Goal: Transaction & Acquisition: Purchase product/service

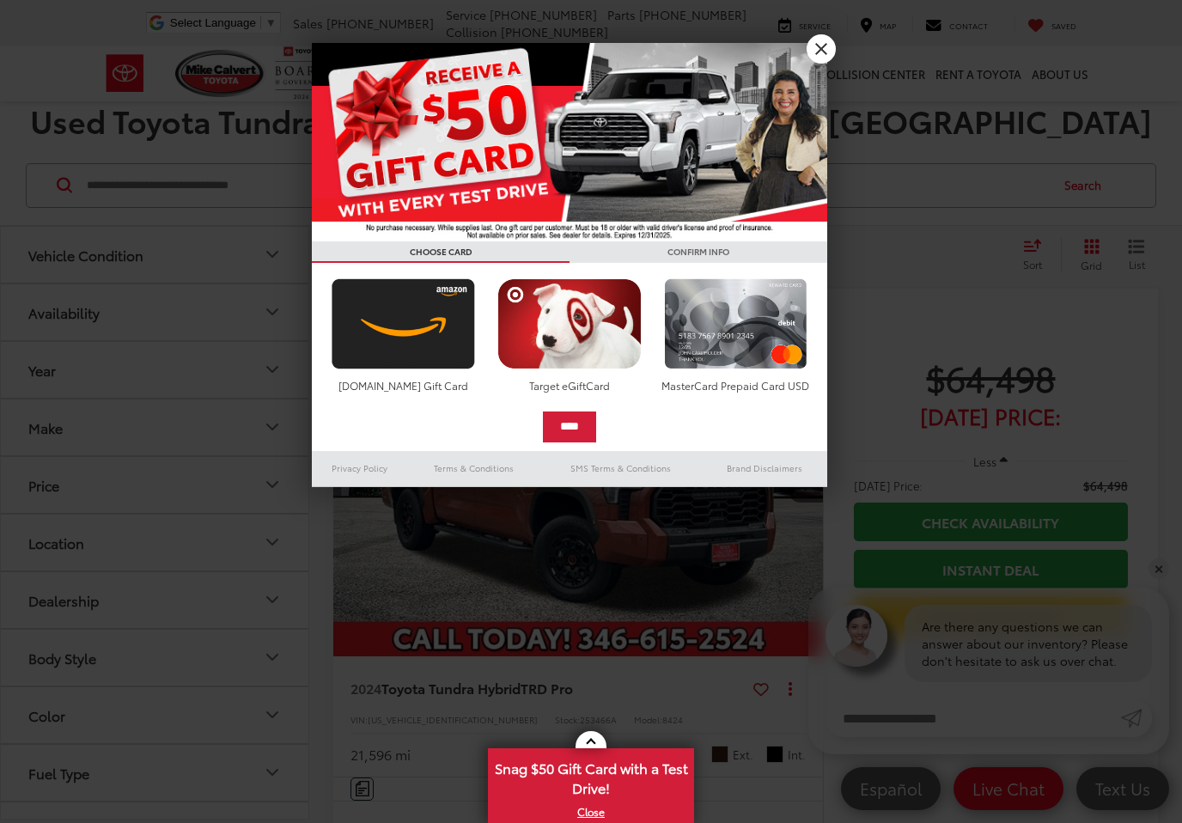
click at [829, 52] on link "X" at bounding box center [820, 48] width 29 height 29
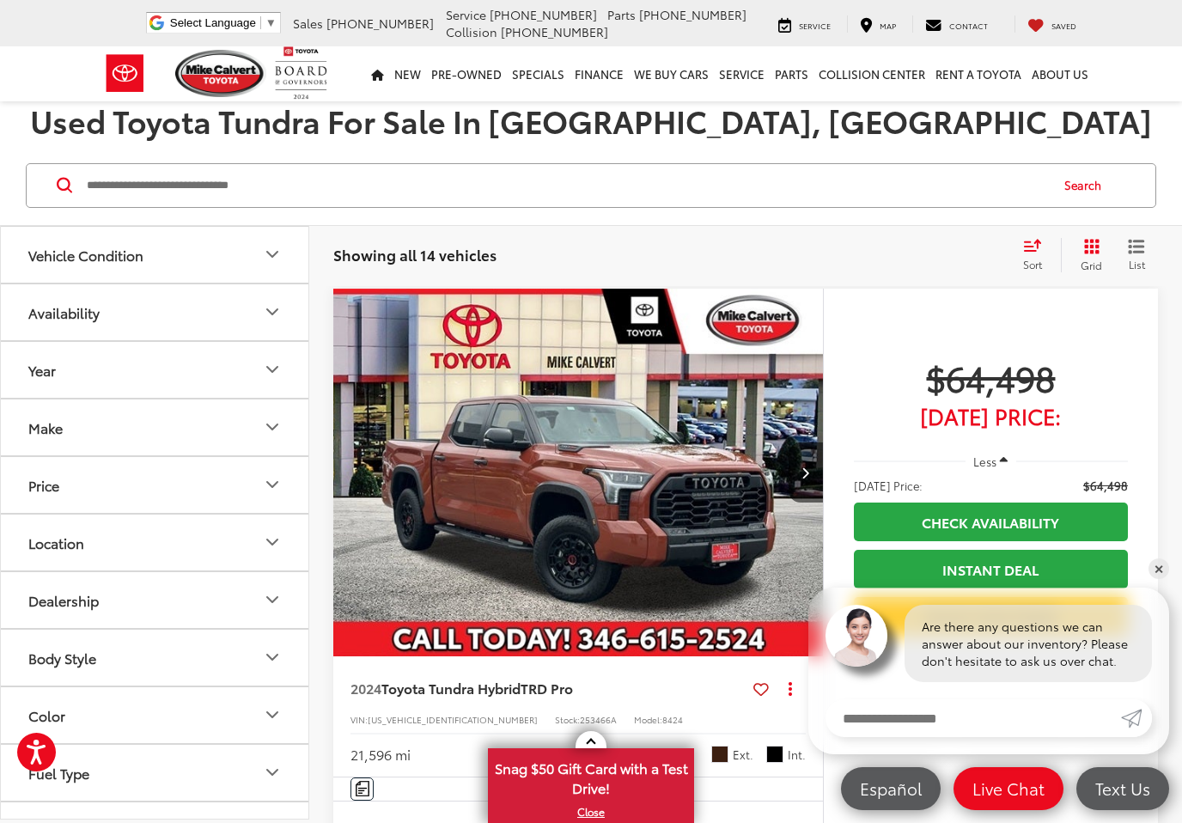
click at [1088, 243] on icon "Grid View" at bounding box center [1091, 246] width 17 height 17
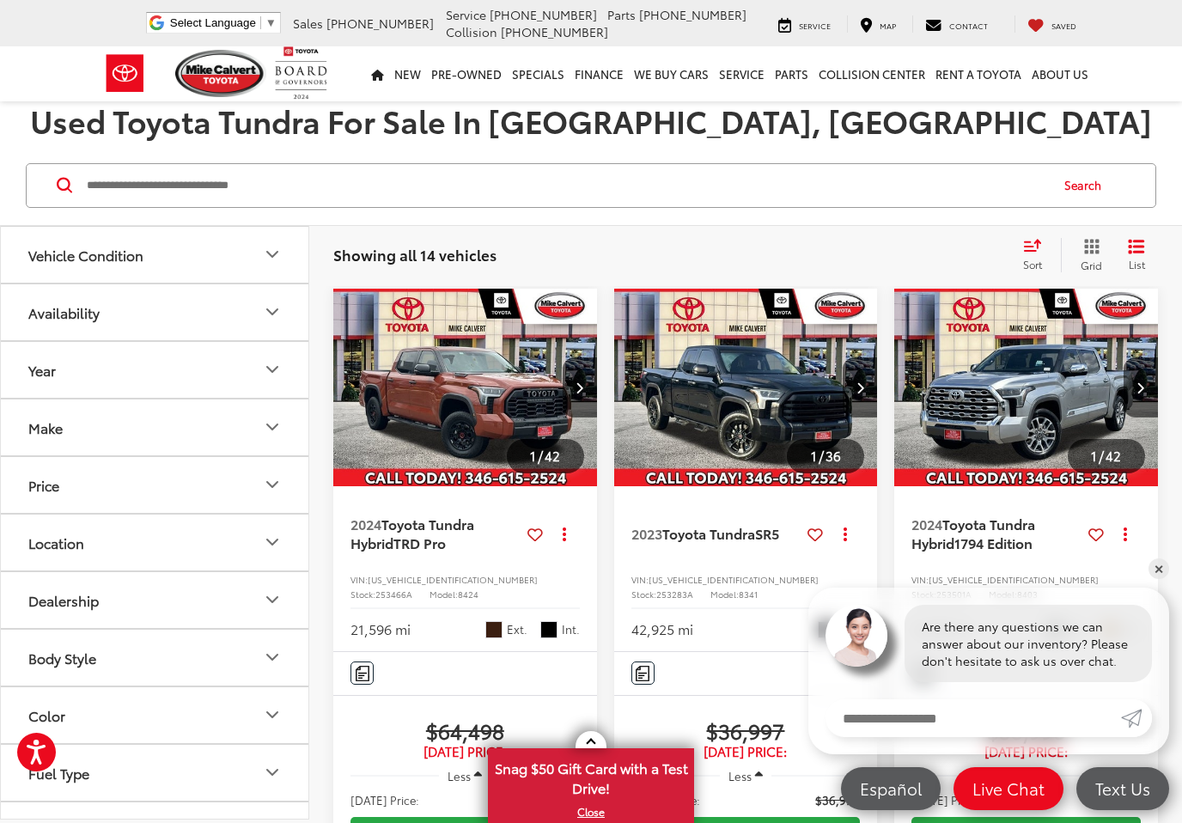
click at [1160, 574] on link "✕" at bounding box center [1158, 568] width 21 height 21
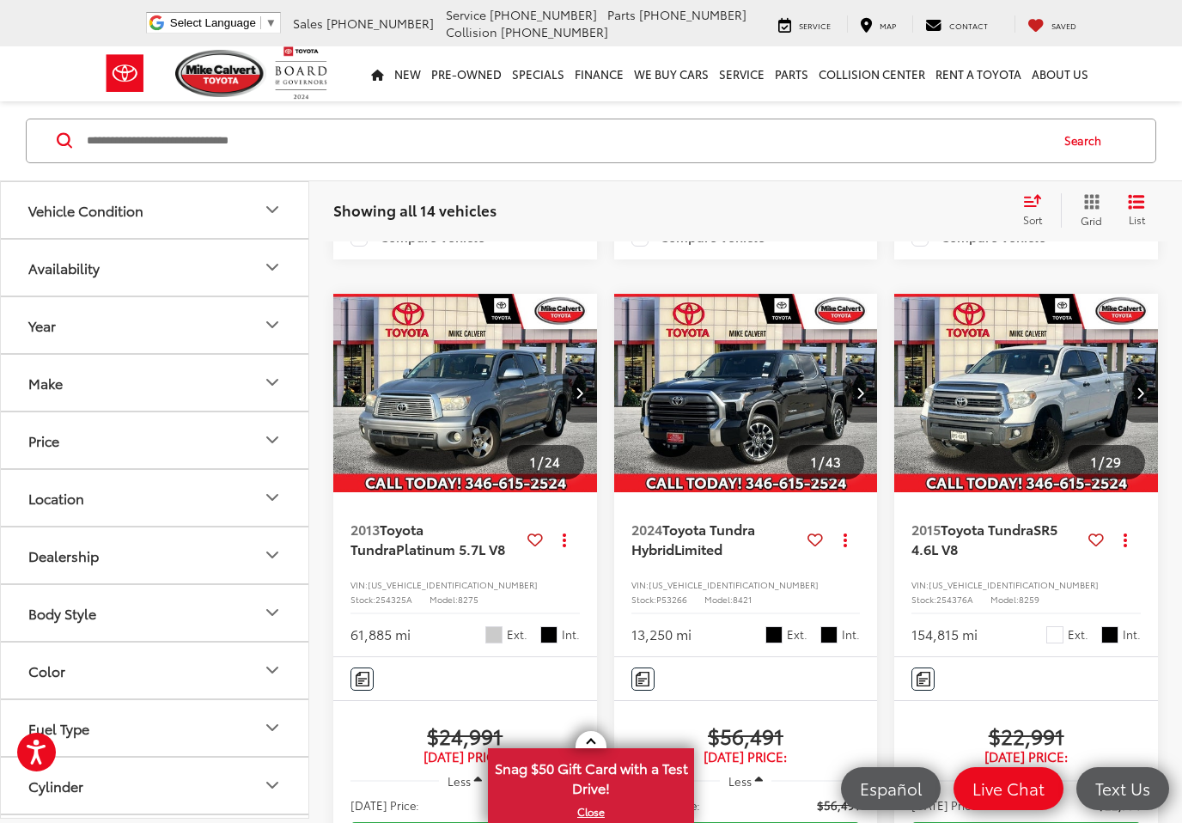
scroll to position [2556, 0]
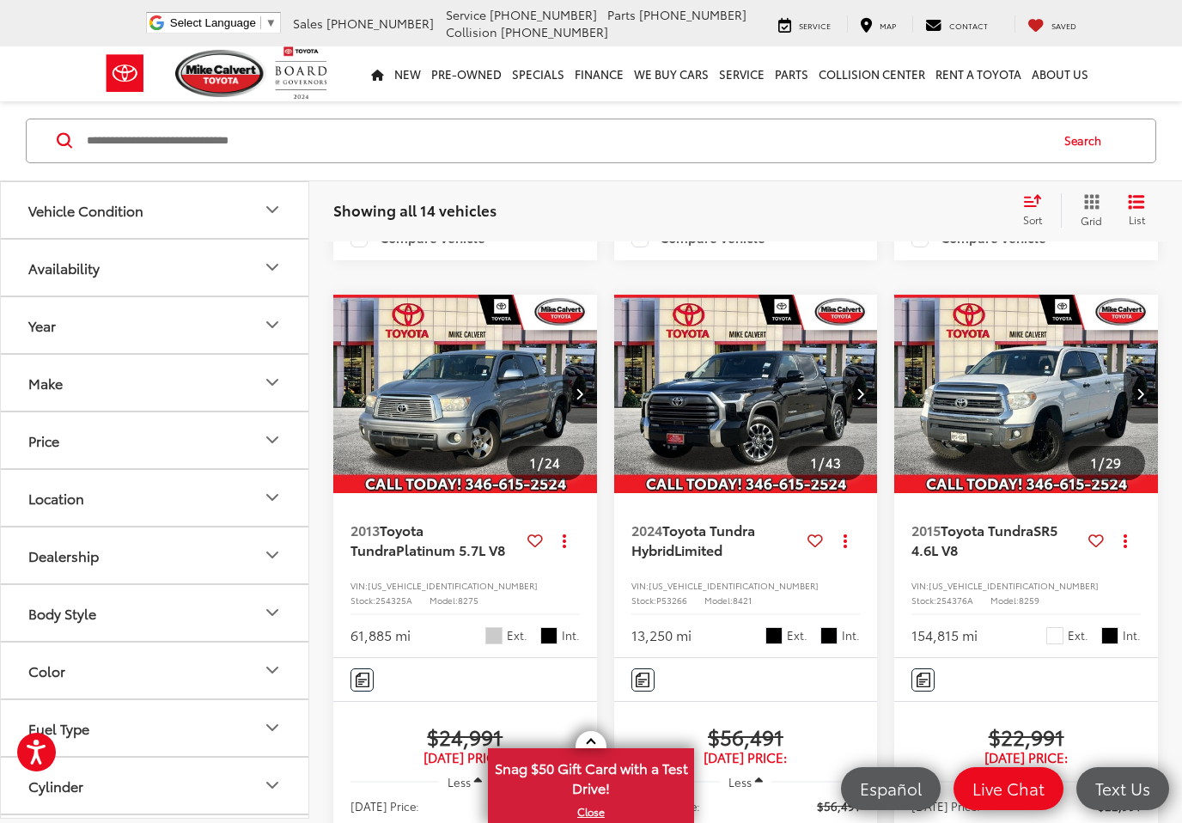
click at [1019, 400] on img "2015 Toyota Tundra SR5 4.6L V8 0" at bounding box center [1026, 394] width 266 height 199
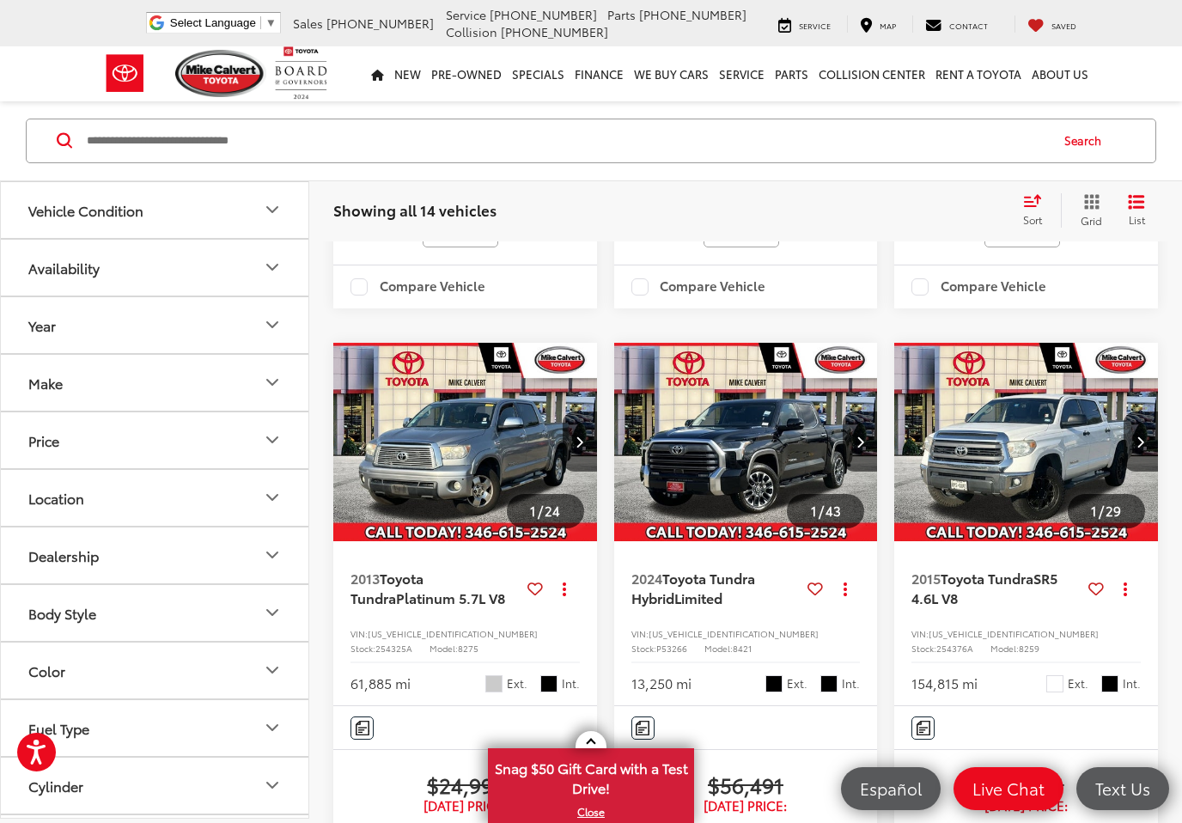
scroll to position [2545, 0]
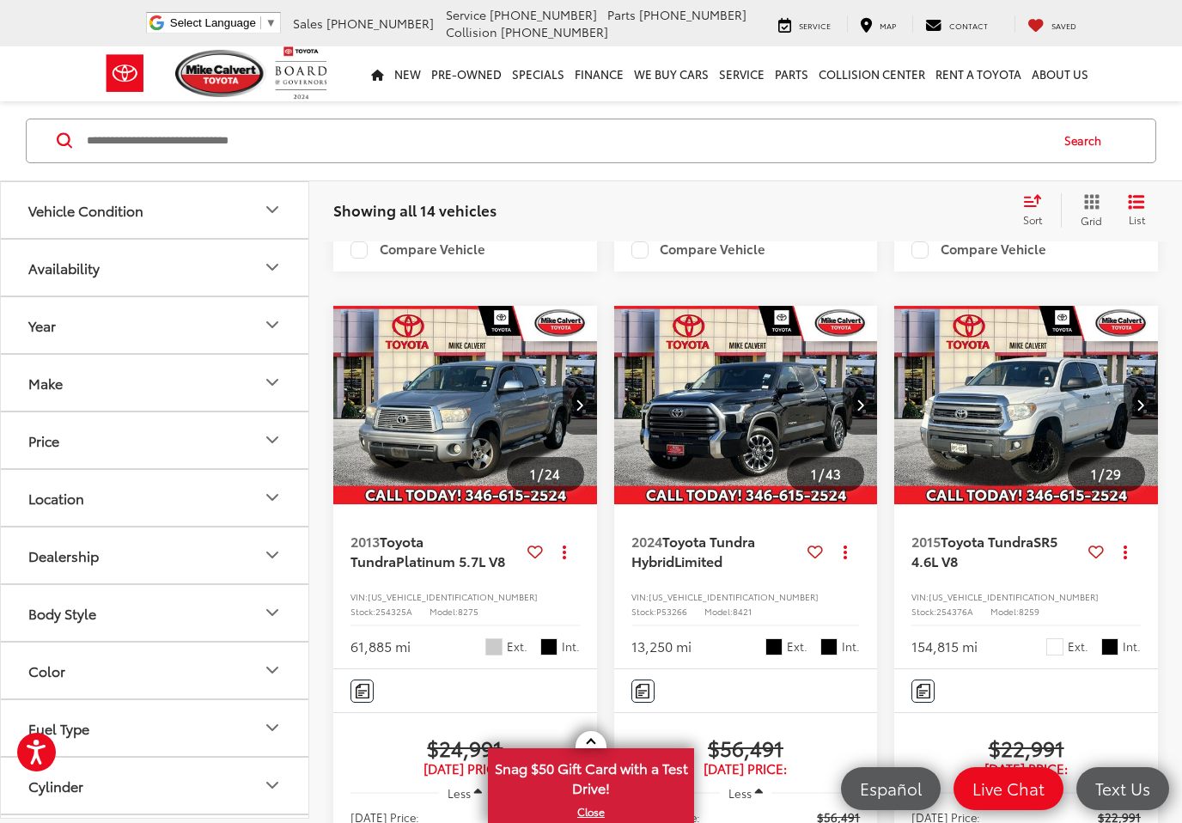
click at [399, 429] on img "2013 Toyota Tundra Platinum 5.7L V8 0" at bounding box center [465, 405] width 266 height 199
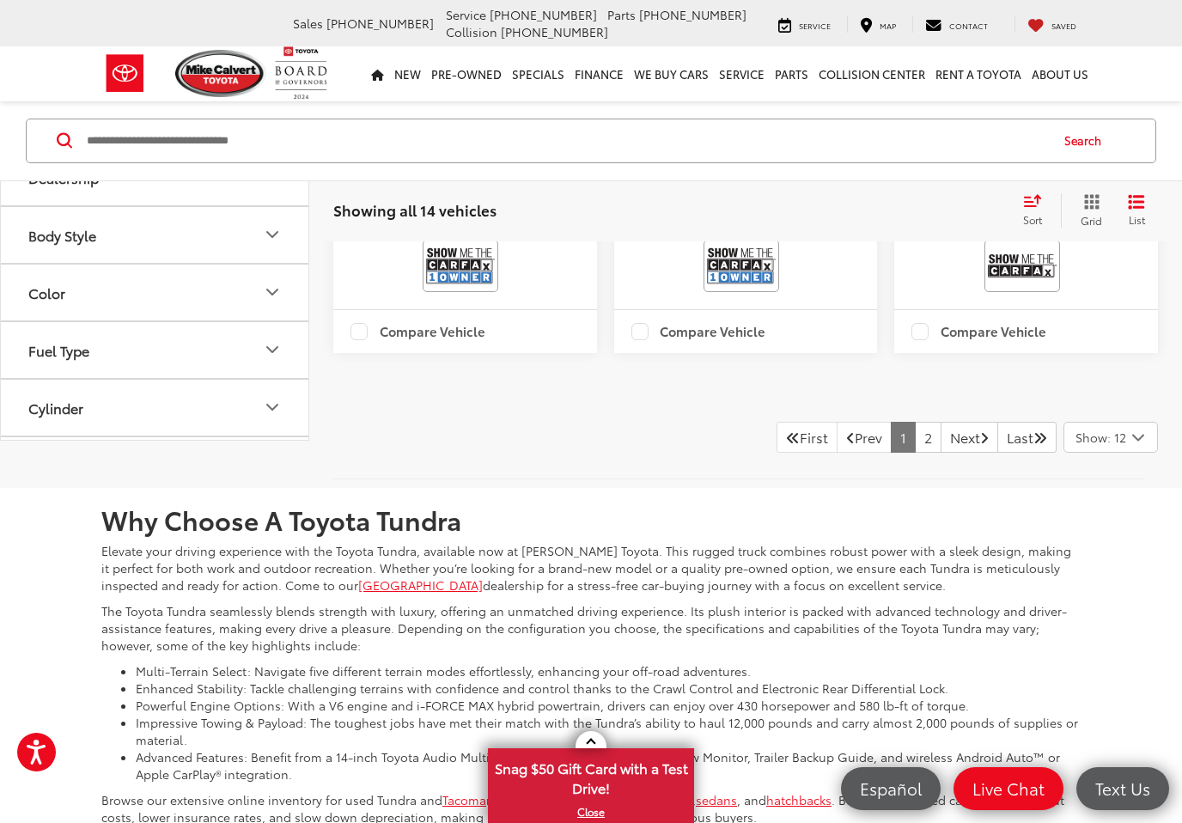
scroll to position [3309, 0]
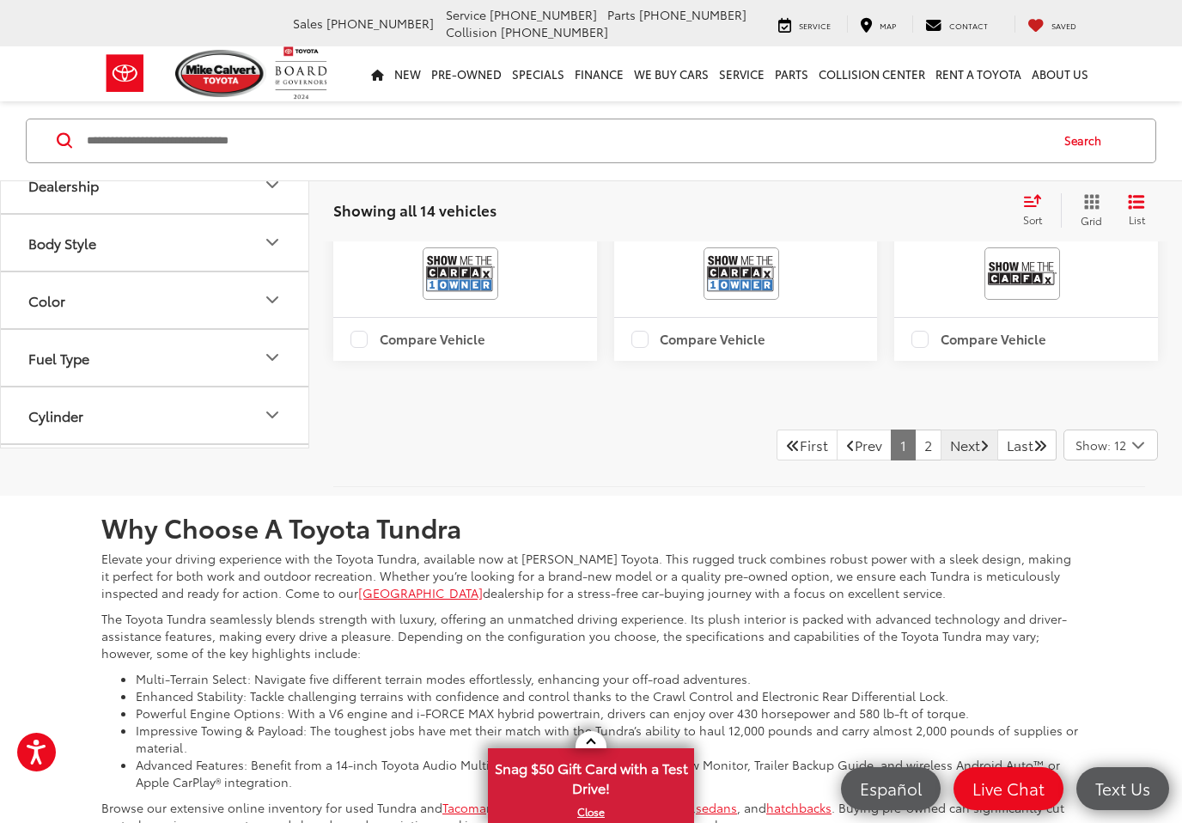
click at [952, 437] on link "Next" at bounding box center [969, 444] width 58 height 31
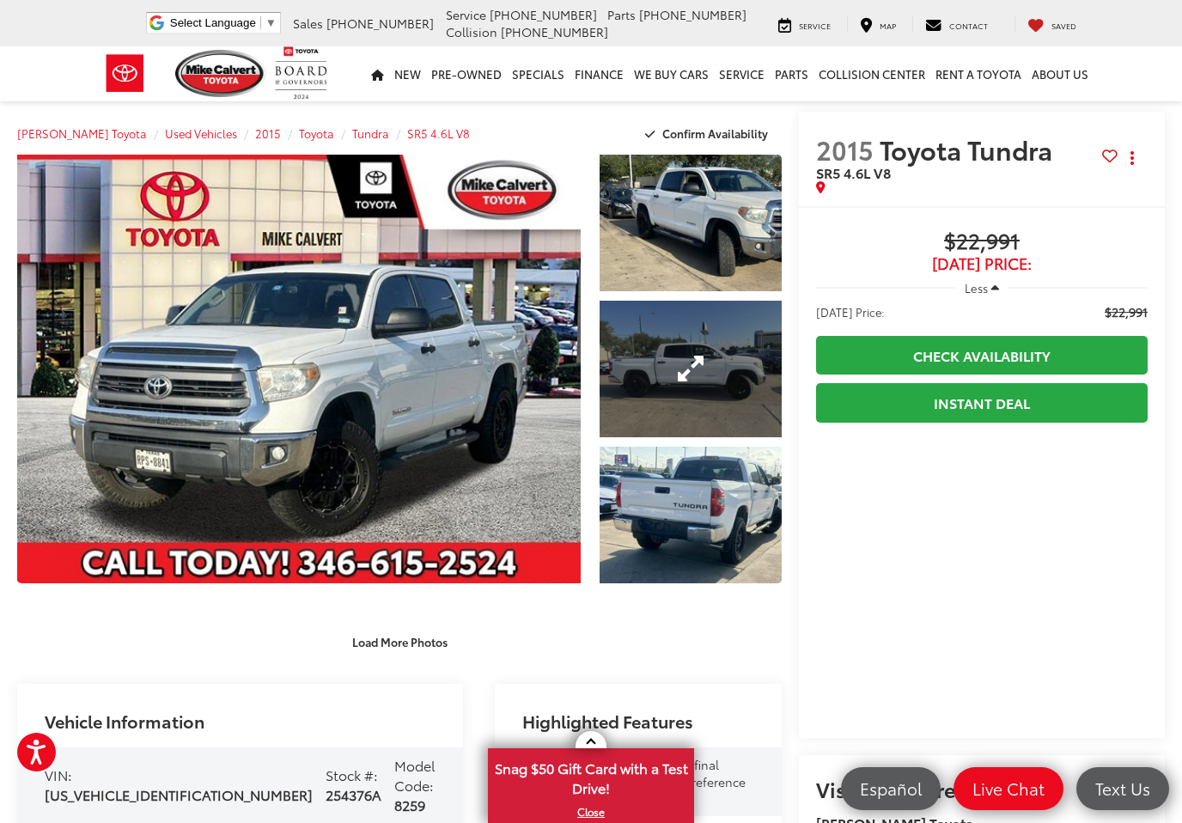
click at [636, 362] on link "Expand Photo 2" at bounding box center [690, 369] width 182 height 137
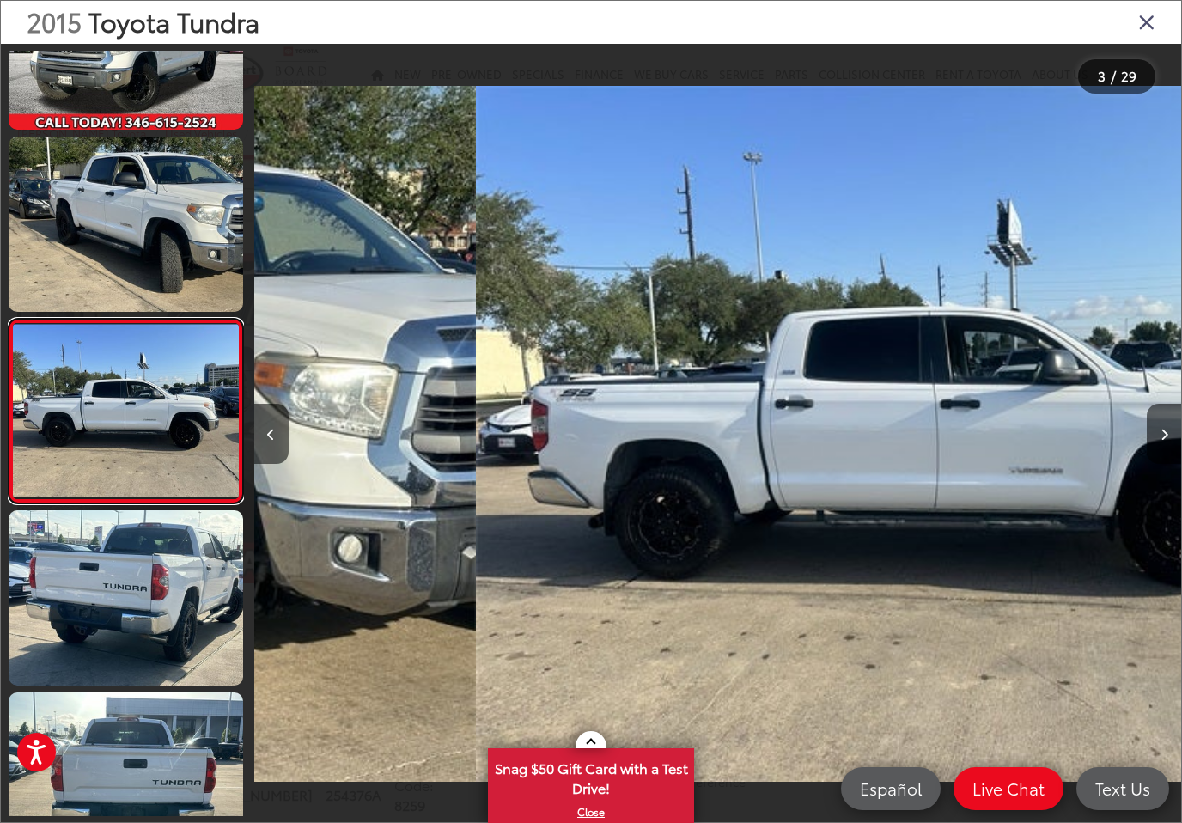
scroll to position [125, 0]
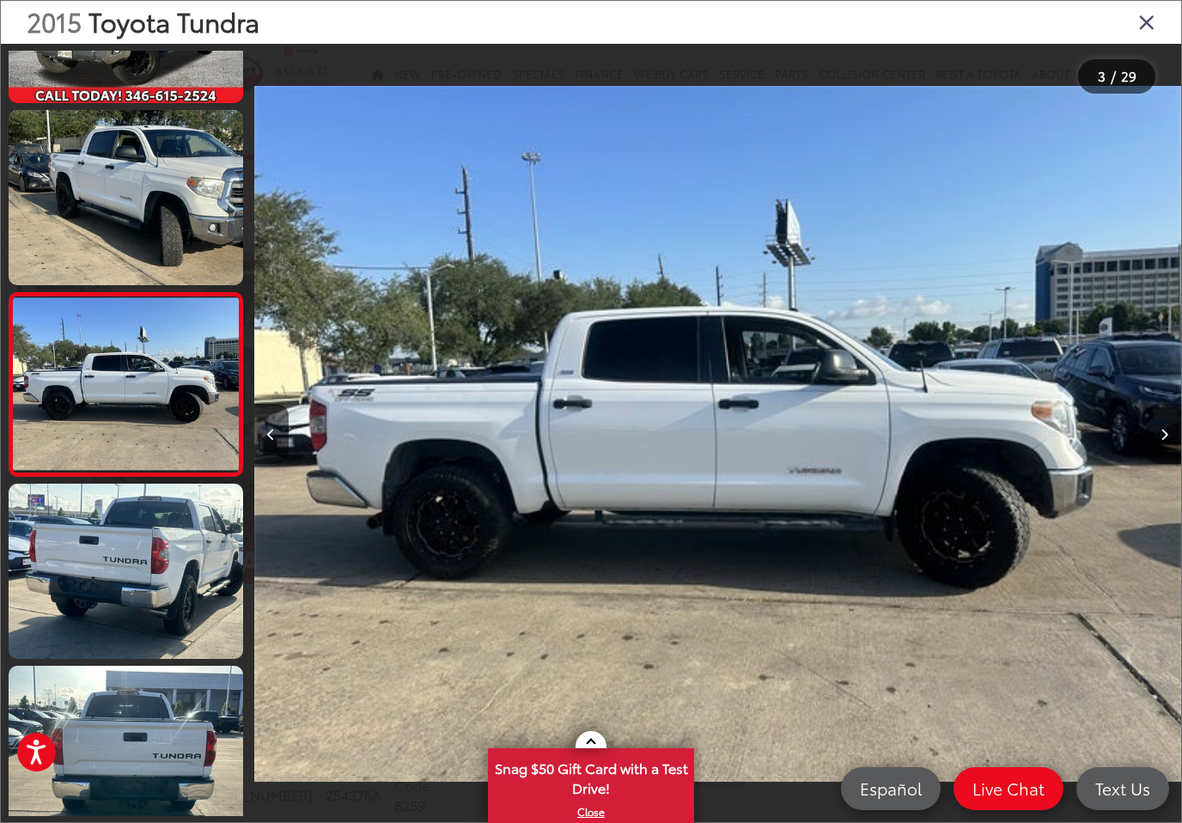
click at [1163, 440] on button "Next image" at bounding box center [1164, 434] width 34 height 60
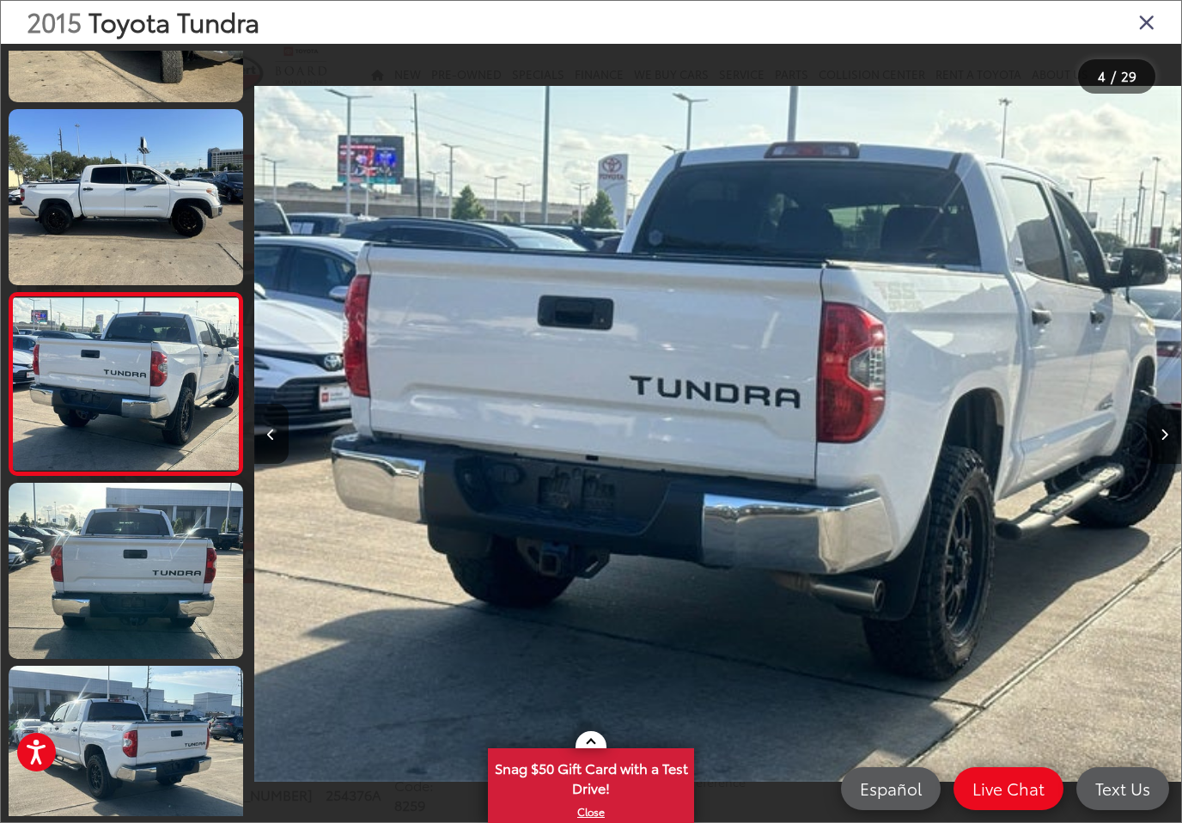
scroll to position [0, 2781]
click at [1163, 440] on button "Next image" at bounding box center [1164, 434] width 34 height 60
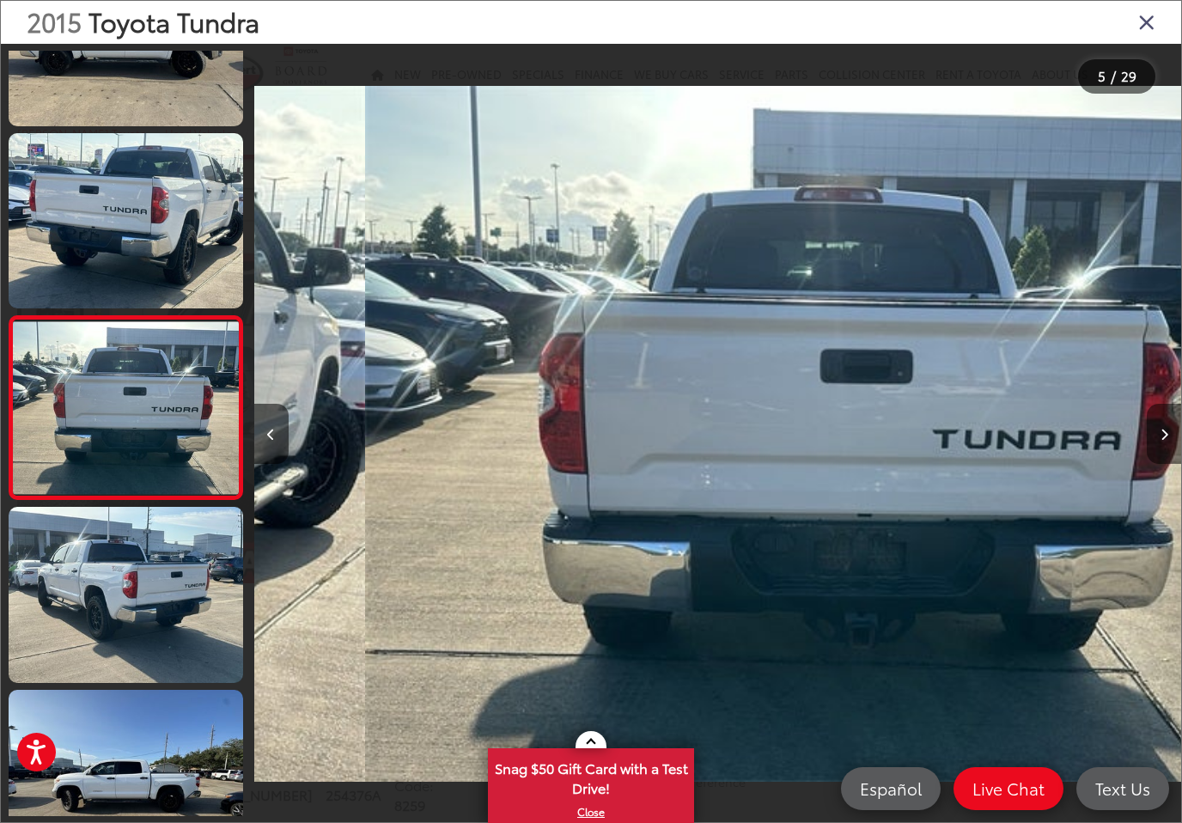
scroll to position [490, 0]
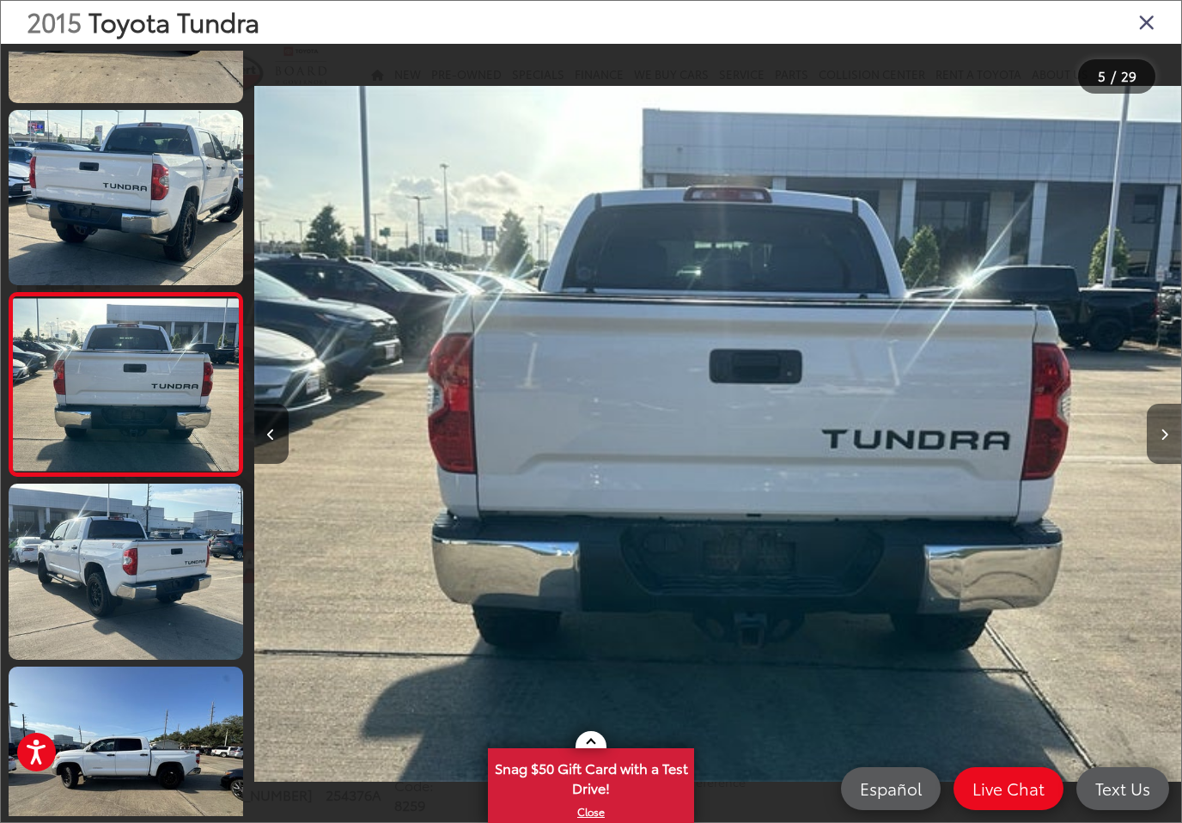
click at [1163, 440] on button "Next image" at bounding box center [1164, 434] width 34 height 60
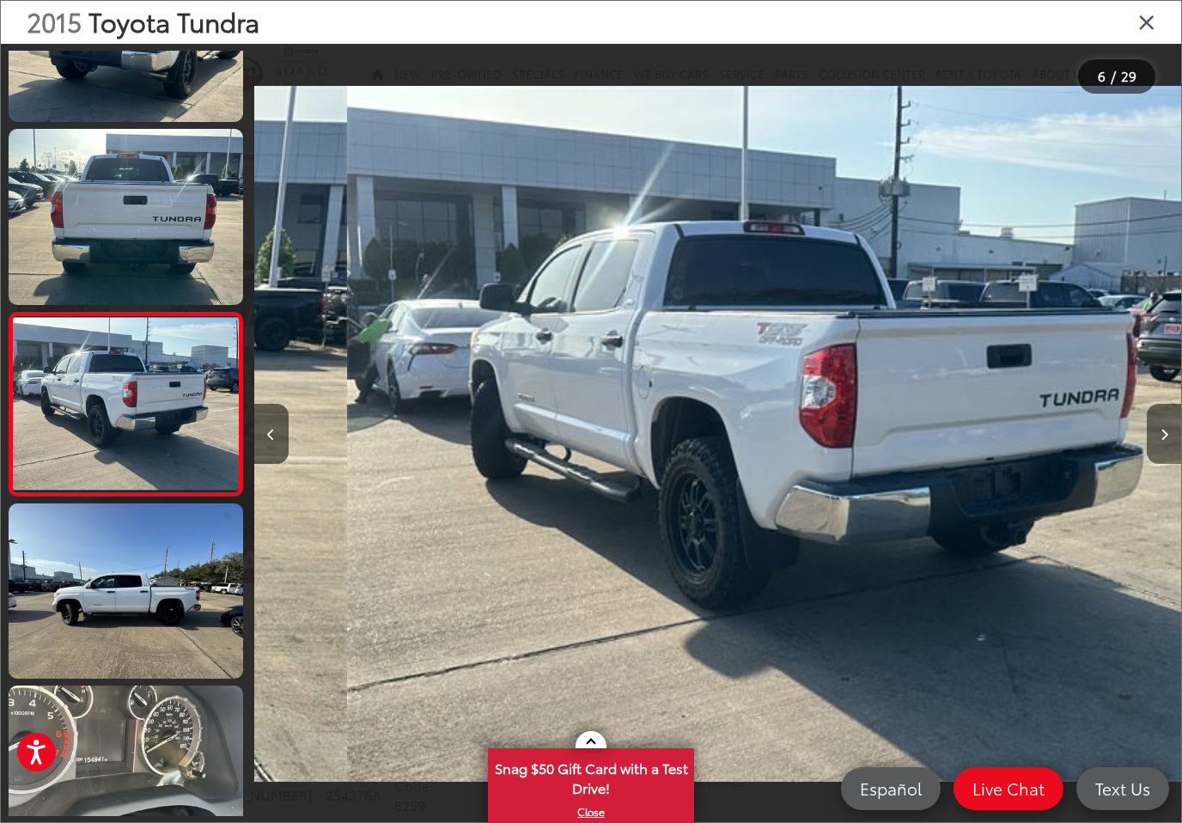
scroll to position [672, 0]
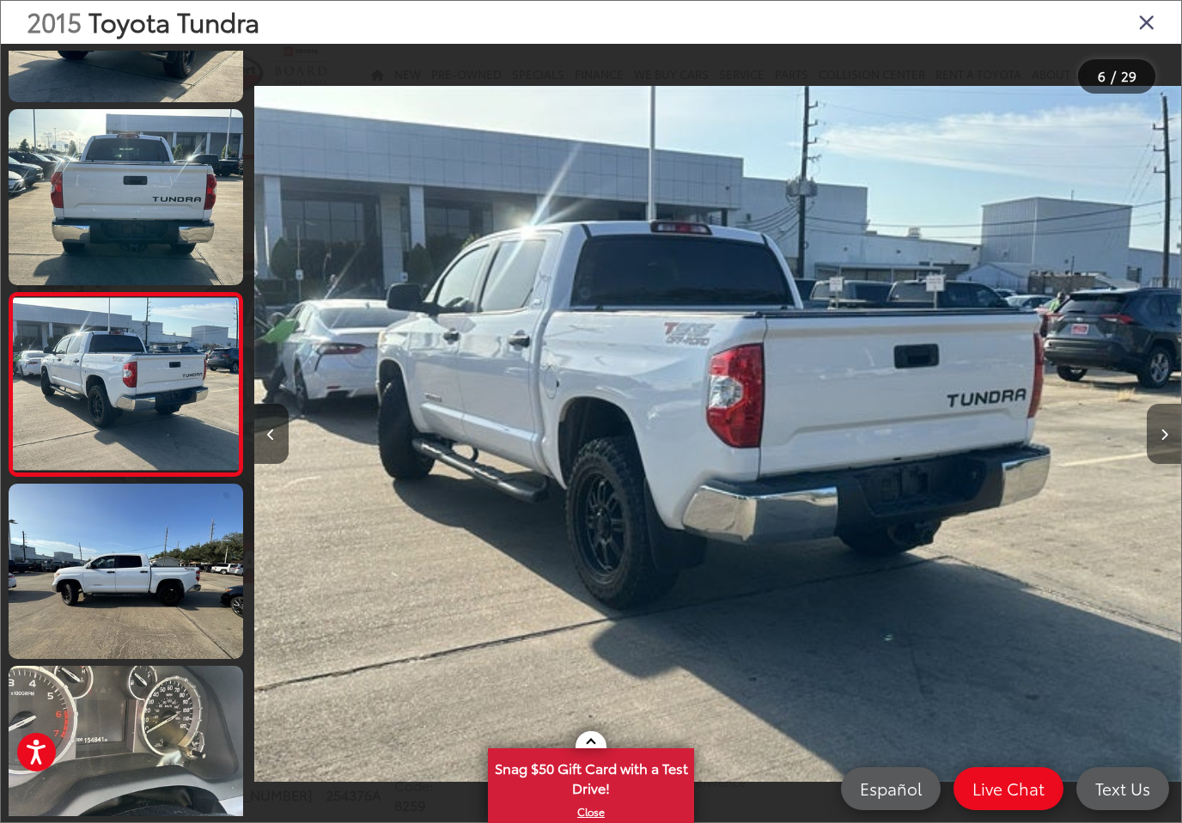
click at [1163, 440] on button "Next image" at bounding box center [1164, 434] width 34 height 60
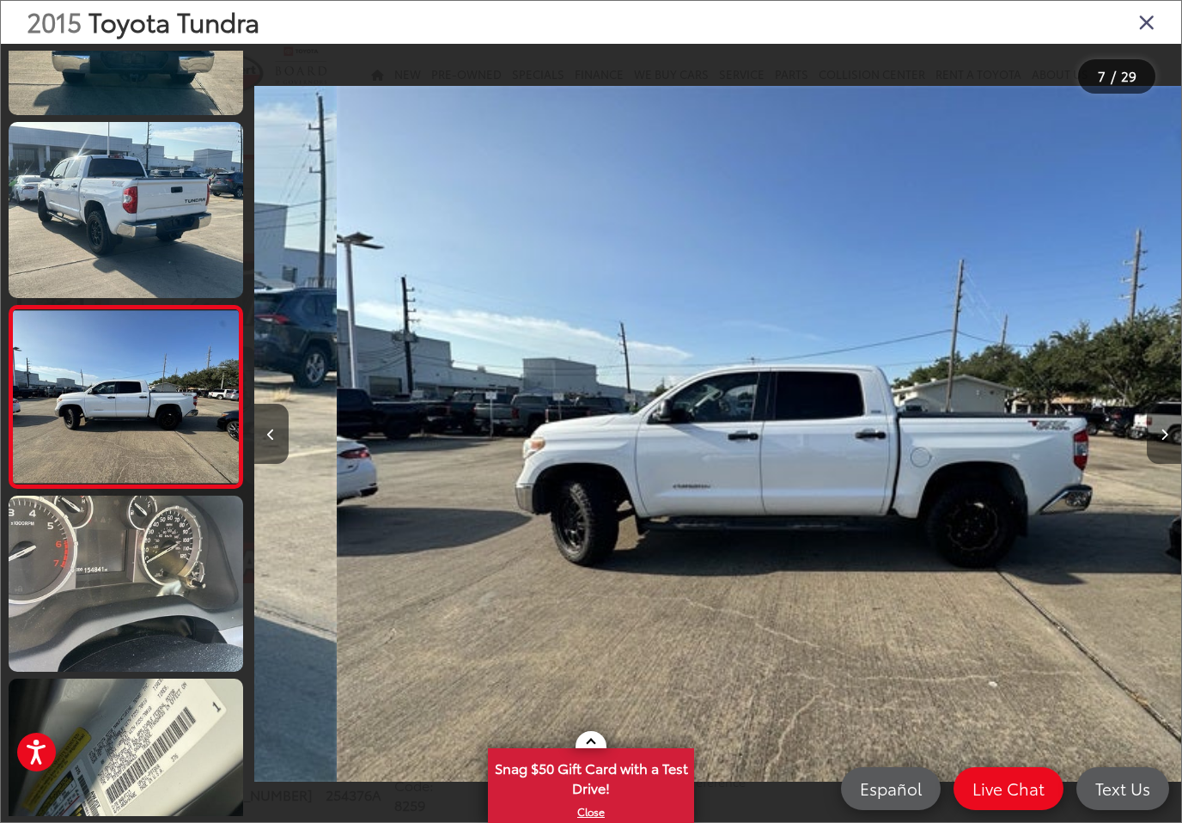
scroll to position [0, 0]
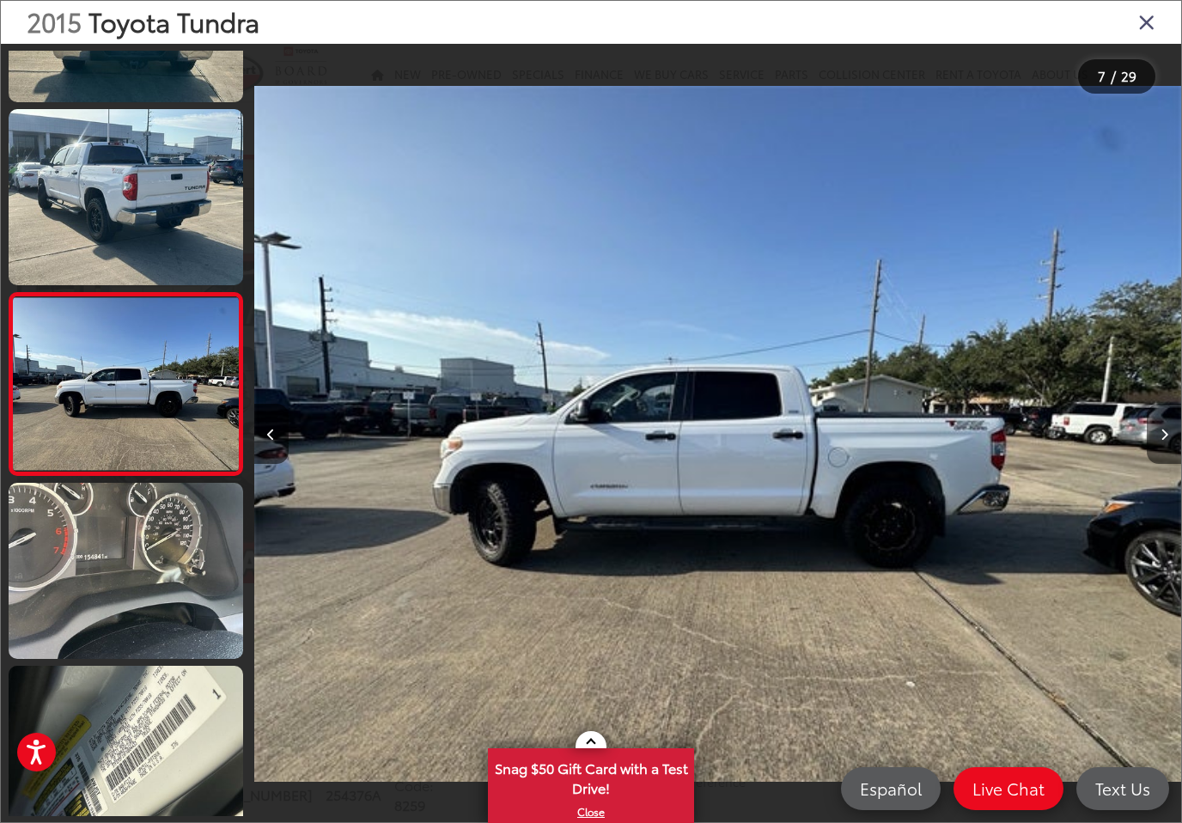
click at [1163, 440] on button "Next image" at bounding box center [1164, 434] width 34 height 60
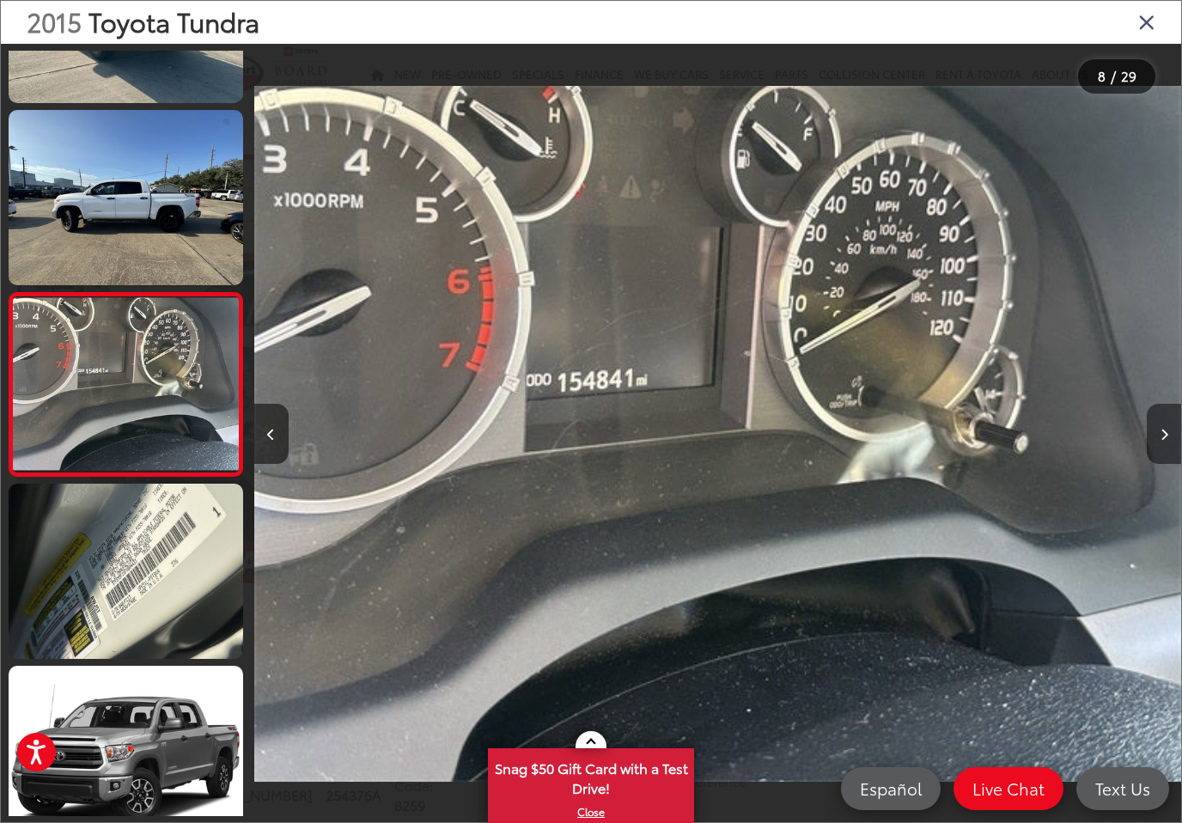
click at [1163, 440] on button "Next image" at bounding box center [1164, 434] width 34 height 60
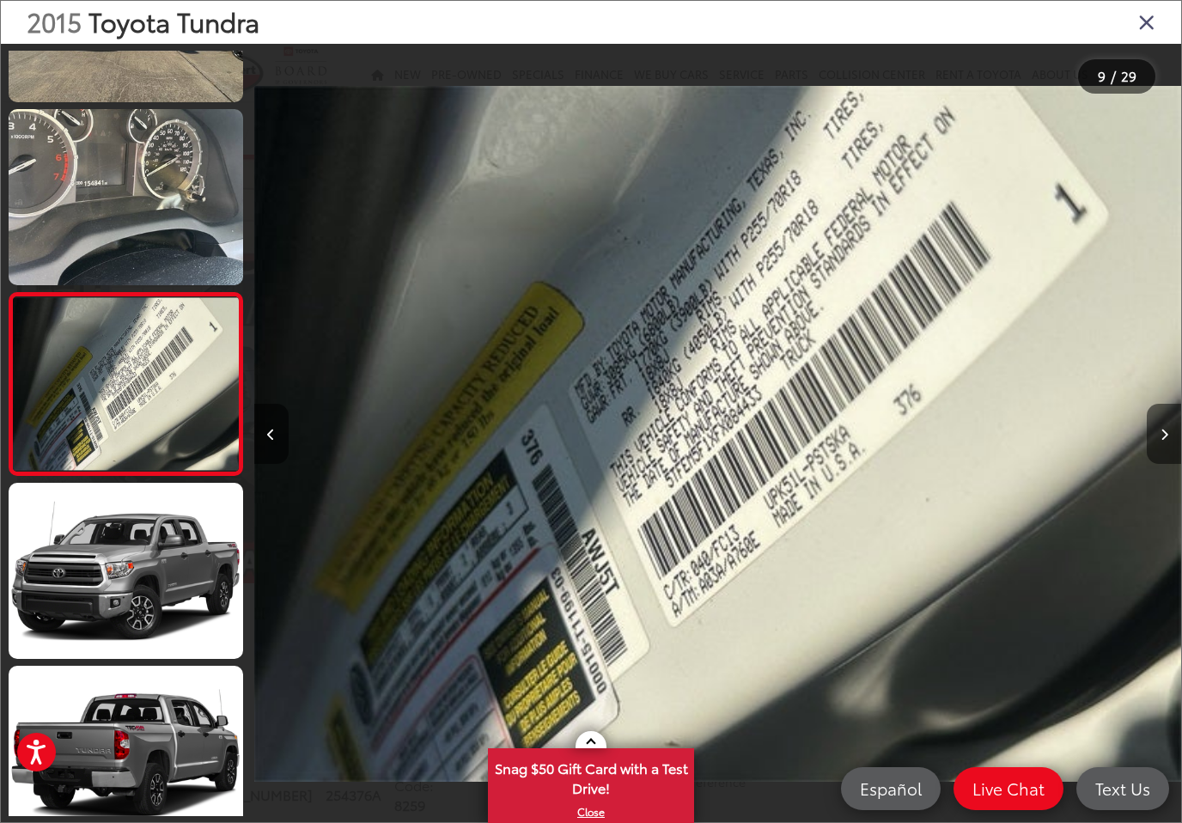
click at [1163, 440] on button "Next image" at bounding box center [1164, 434] width 34 height 60
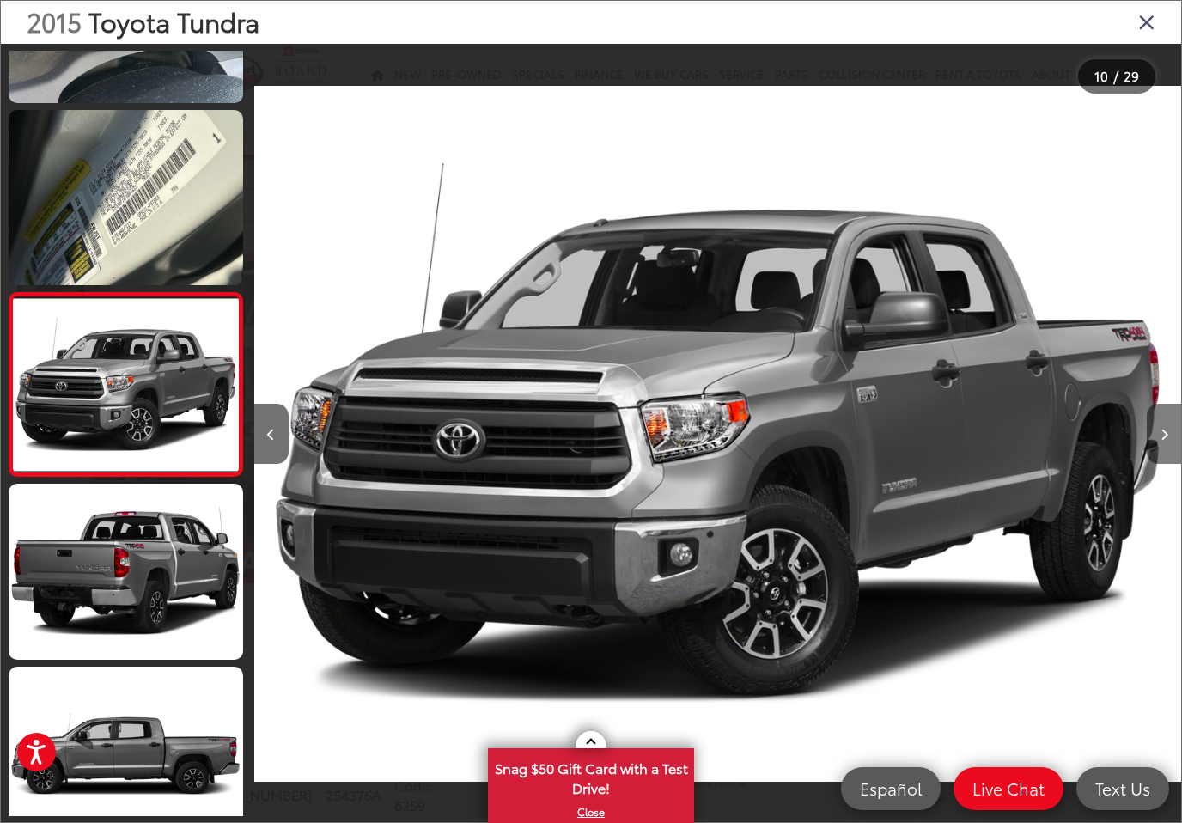
click at [1163, 440] on button "Next image" at bounding box center [1164, 434] width 34 height 60
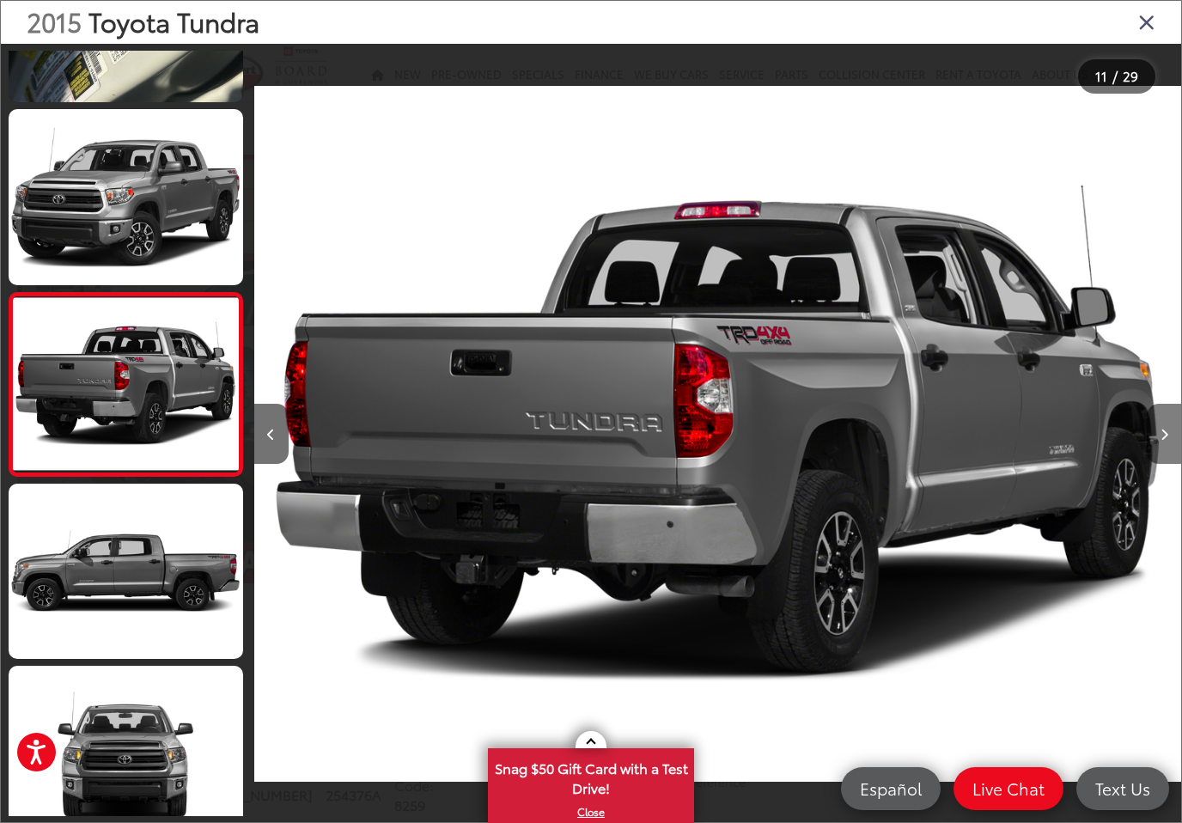
click at [1163, 440] on button "Next image" at bounding box center [1164, 434] width 34 height 60
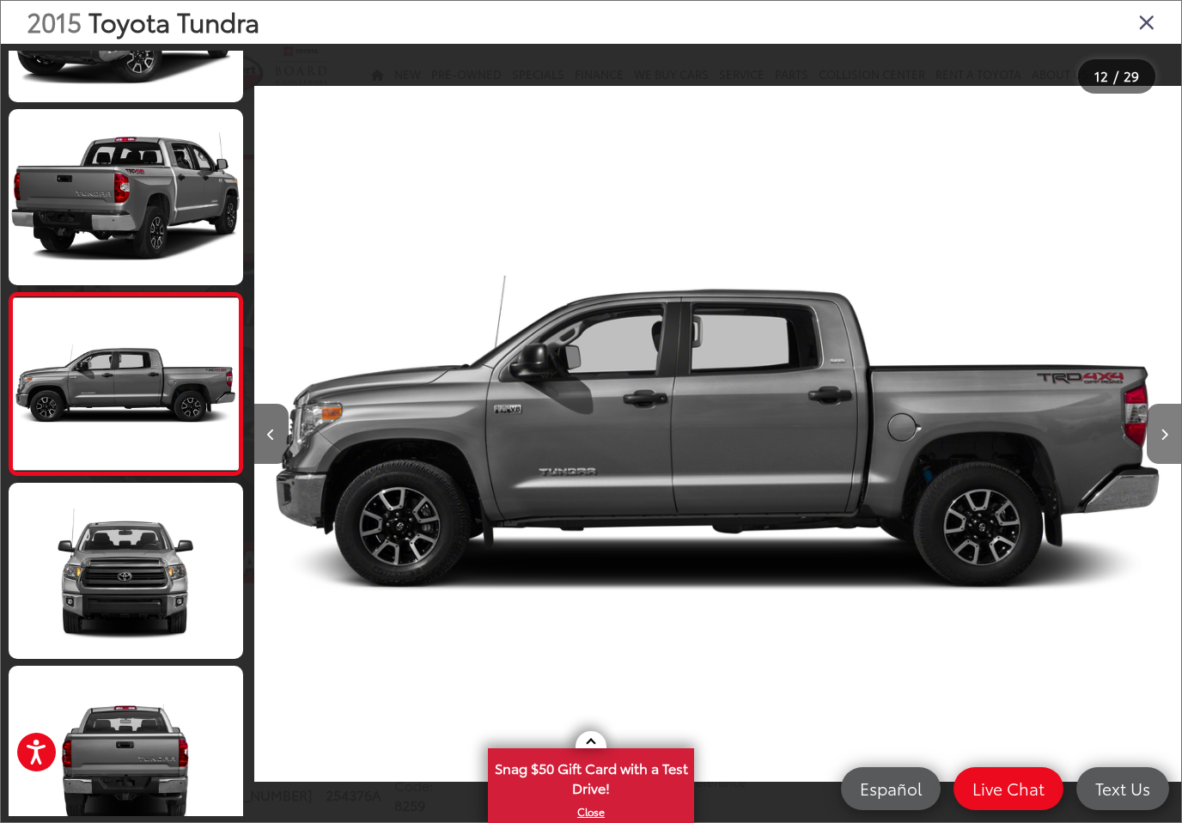
click at [1163, 440] on button "Next image" at bounding box center [1164, 434] width 34 height 60
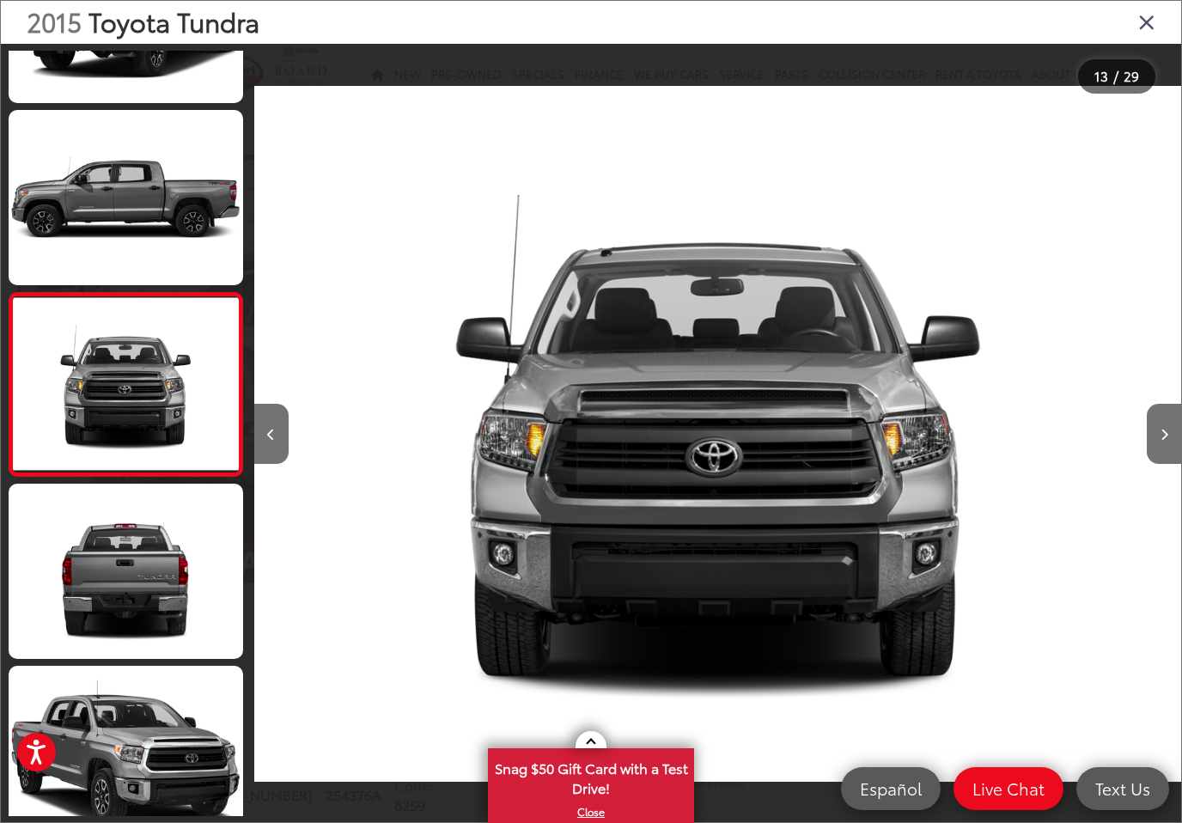
click at [1147, 25] on icon "Close gallery" at bounding box center [1146, 21] width 17 height 22
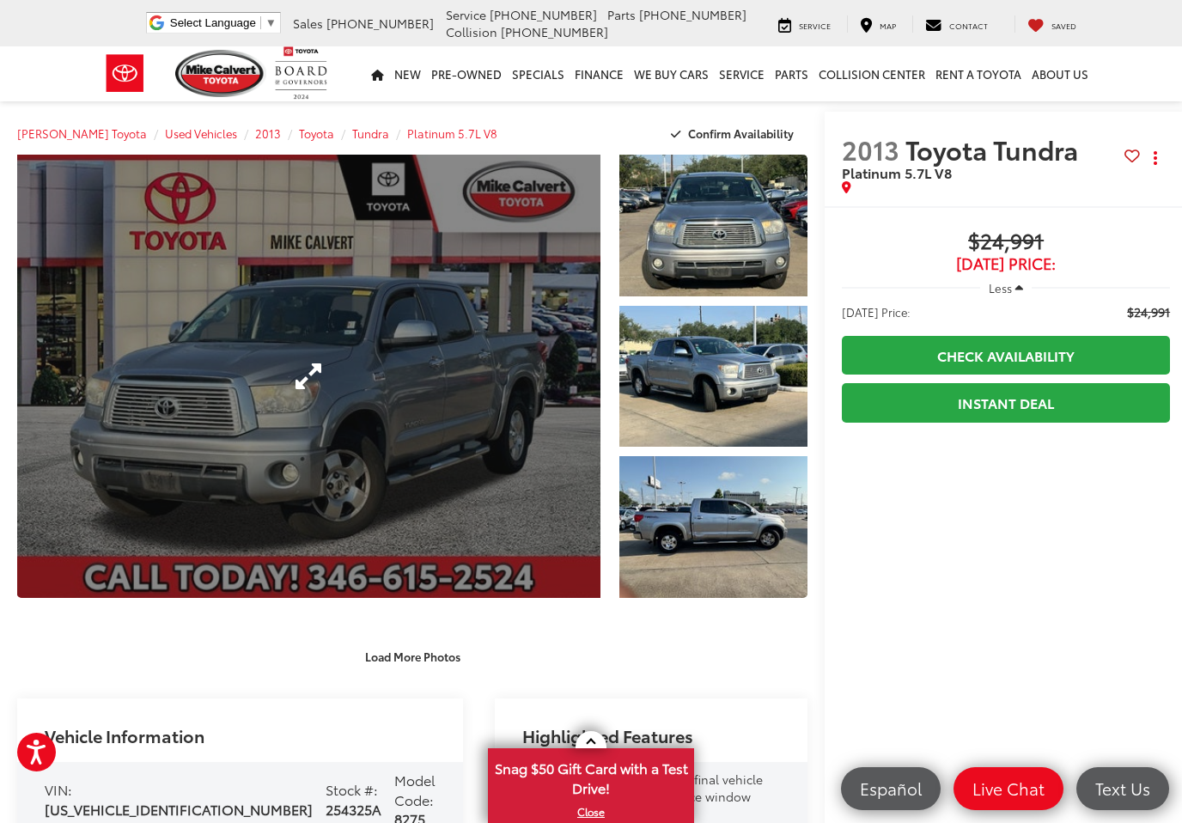
click at [388, 414] on link "Expand Photo 0" at bounding box center [308, 376] width 583 height 443
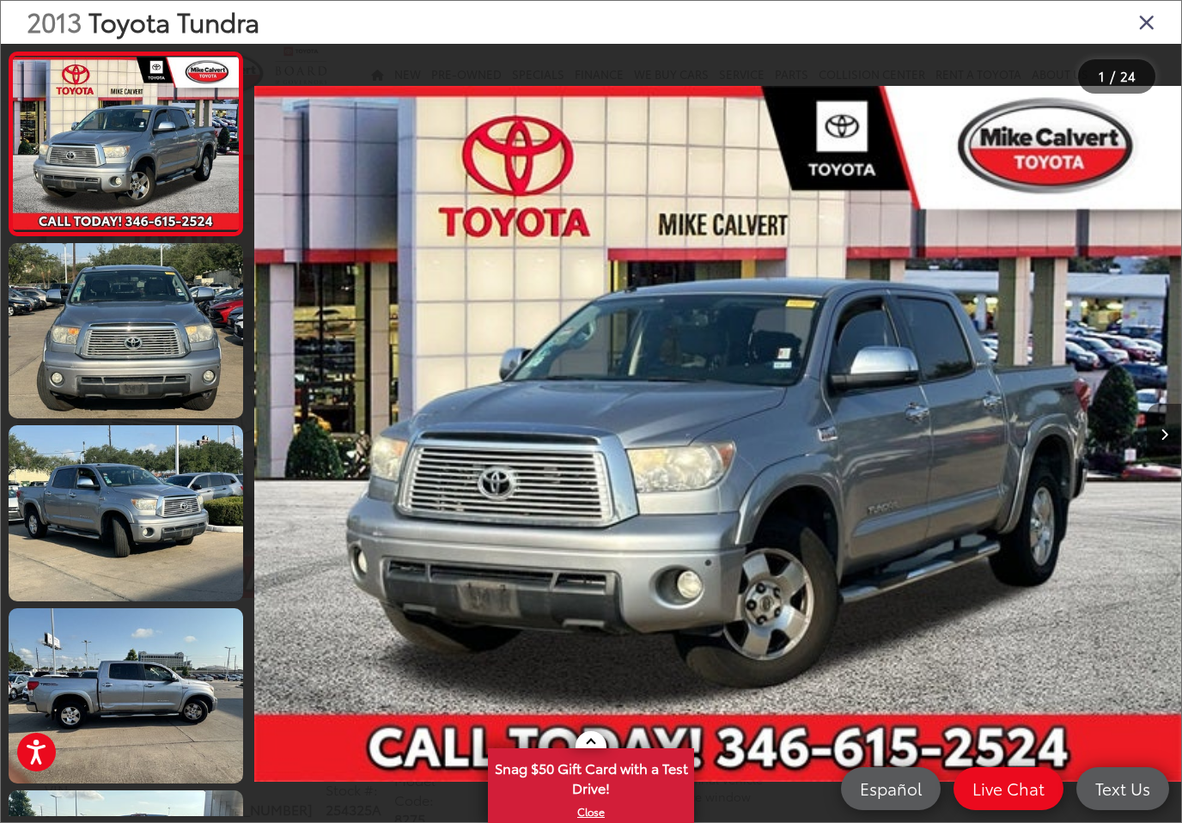
click at [1171, 454] on button "Next image" at bounding box center [1164, 434] width 34 height 60
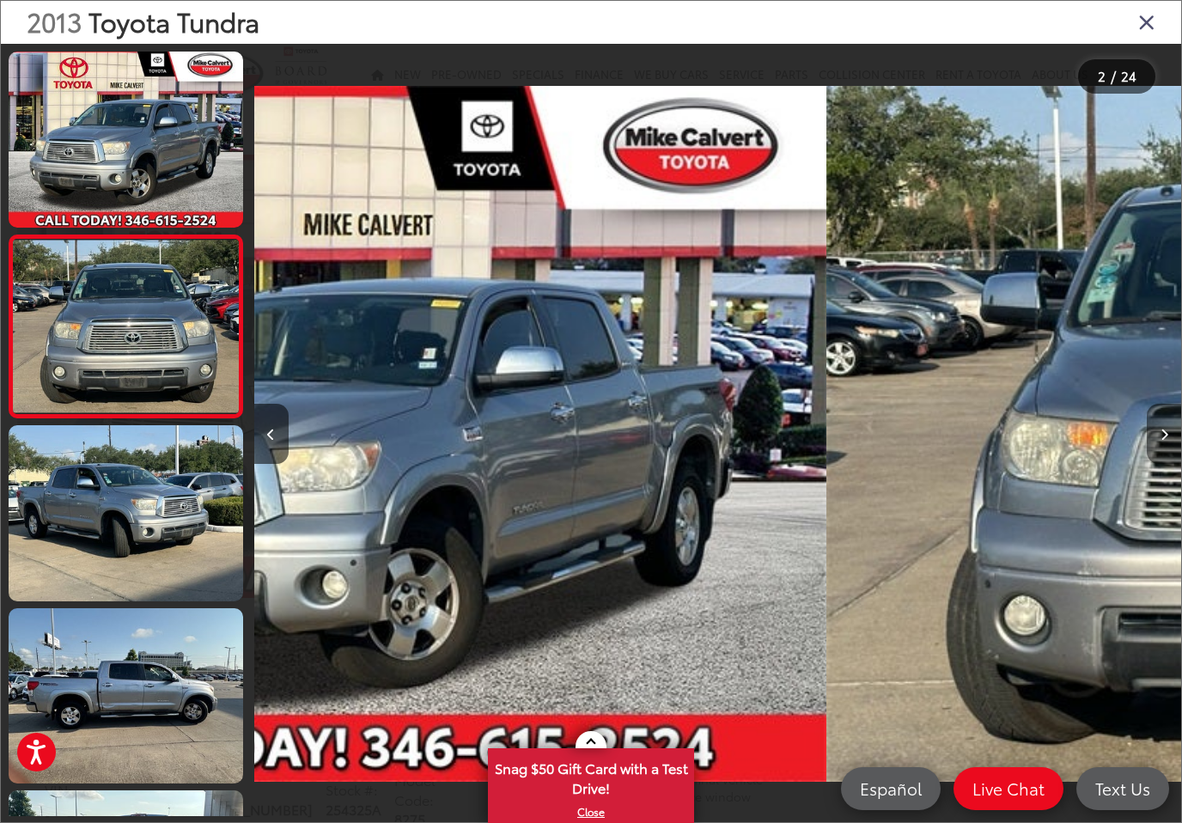
scroll to position [0, 927]
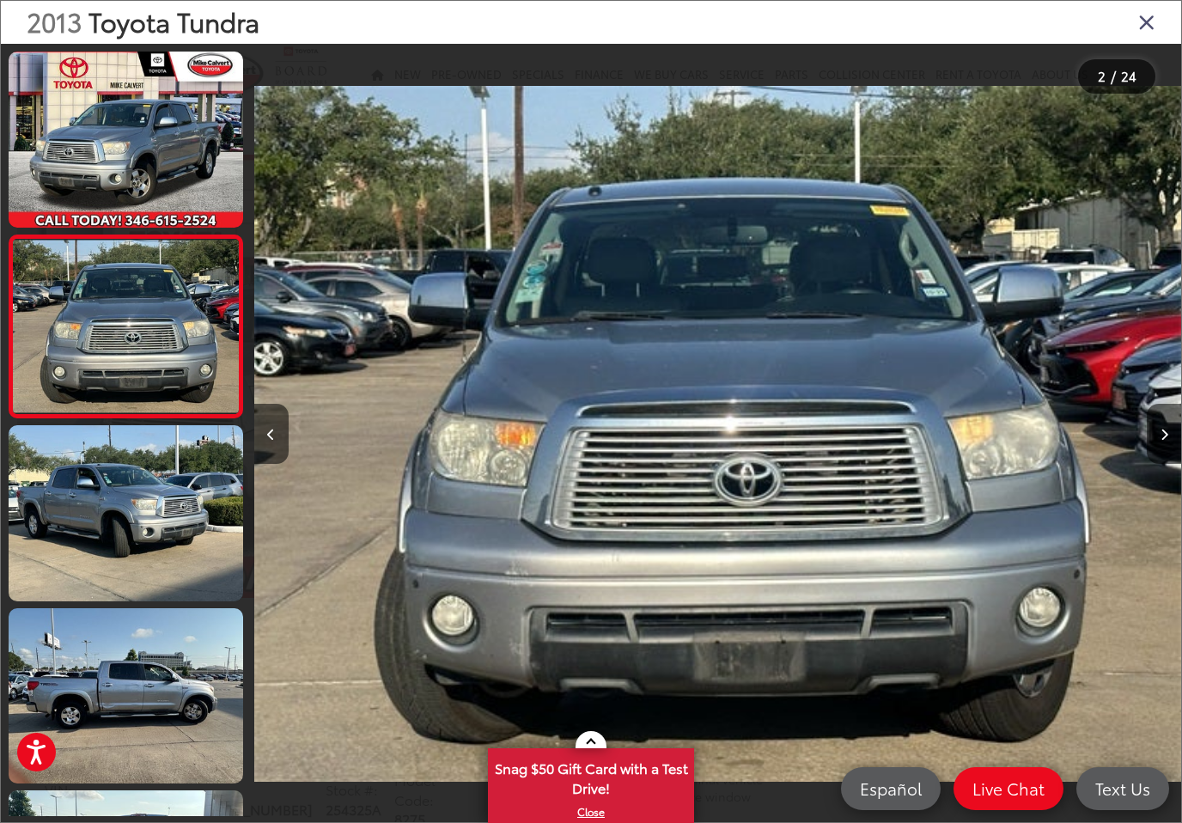
click at [804, 458] on img "2013 Toyota Tundra Platinum 5.7L V8 1" at bounding box center [717, 434] width 927 height 740
click at [1175, 431] on button "Next image" at bounding box center [1164, 434] width 34 height 60
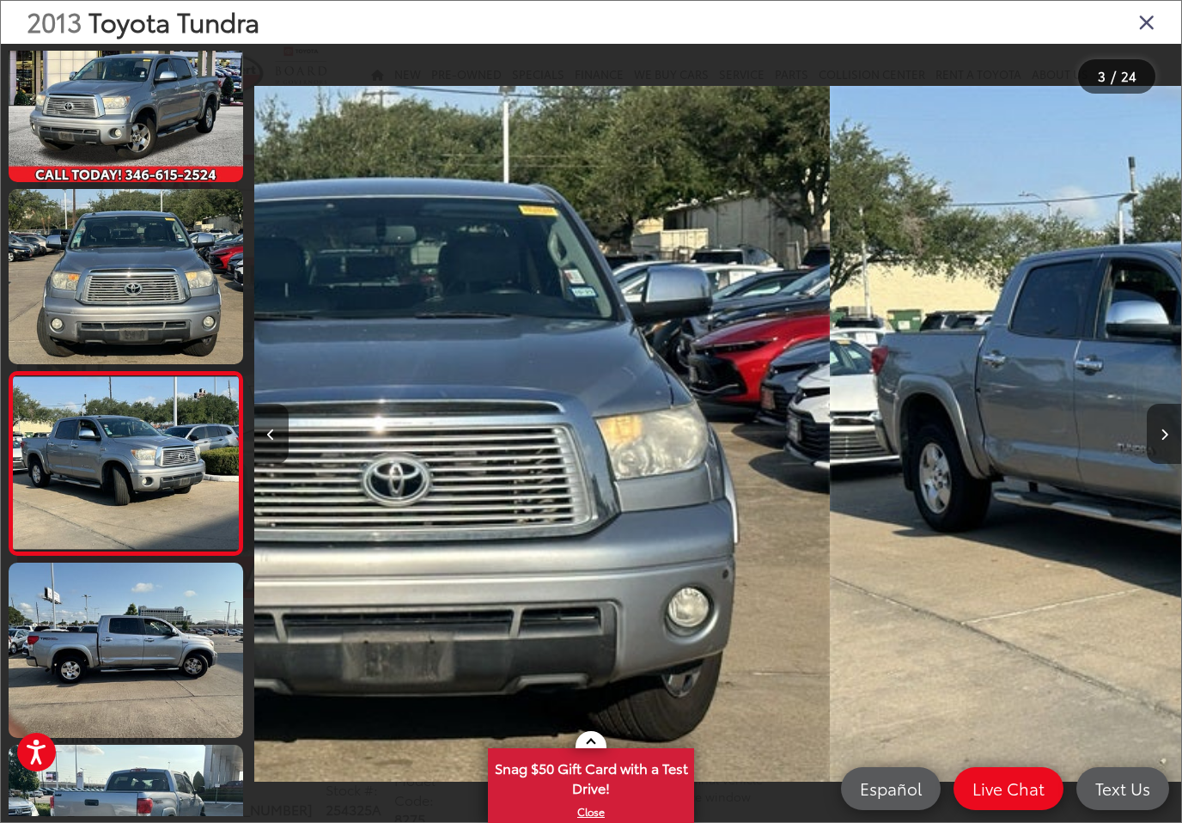
scroll to position [125, 0]
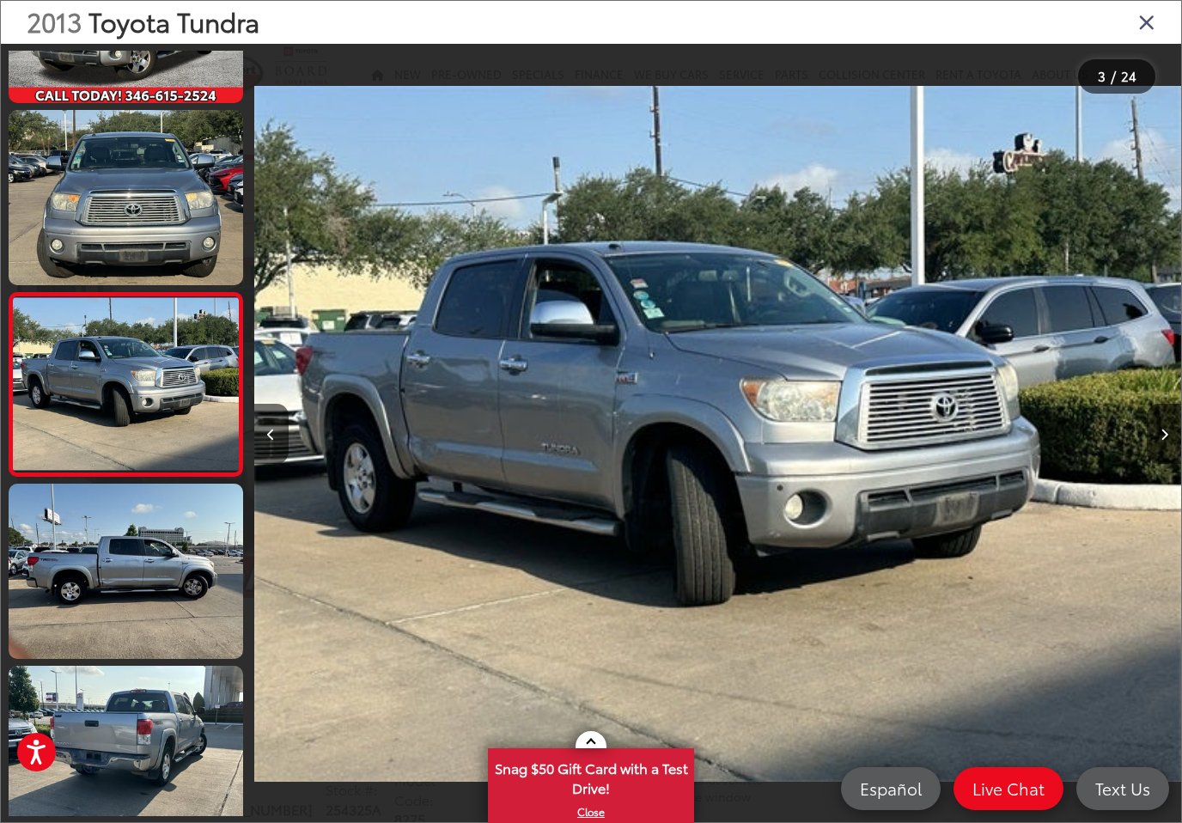
click at [1175, 431] on button "Next image" at bounding box center [1164, 434] width 34 height 60
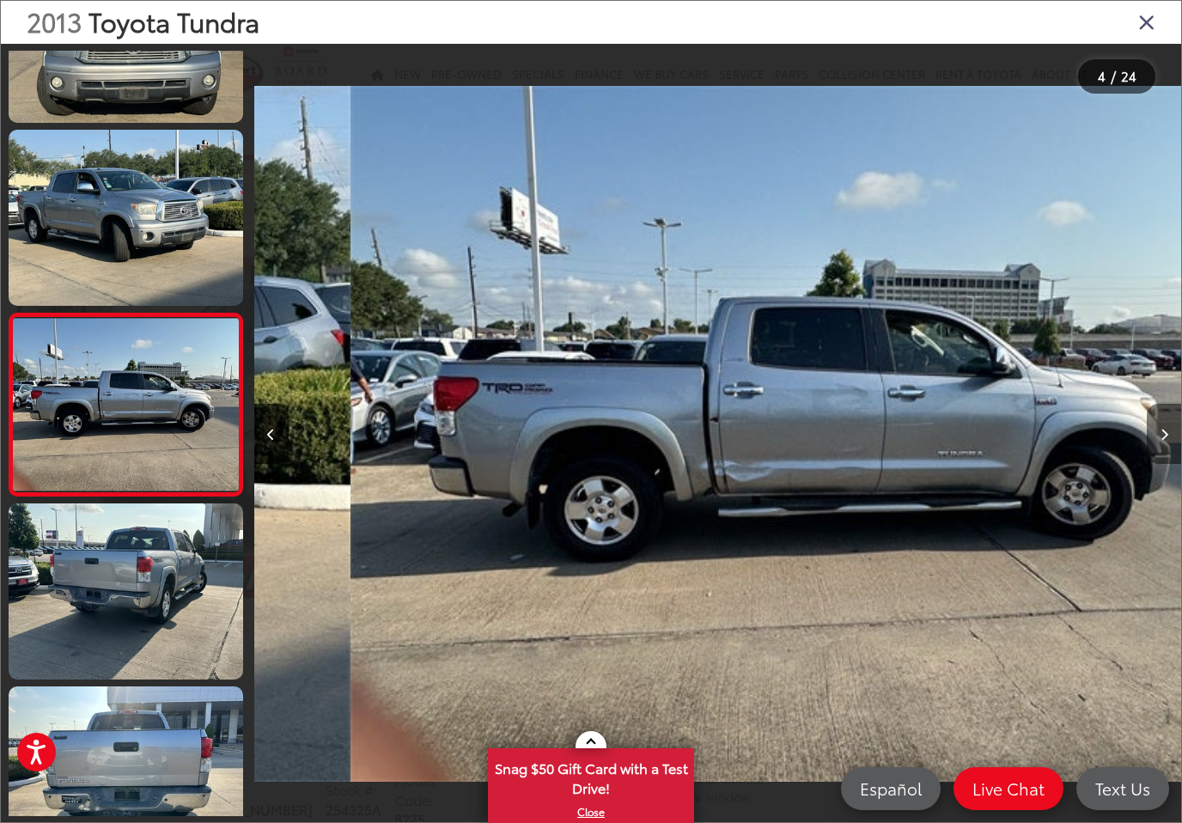
scroll to position [0, 2781]
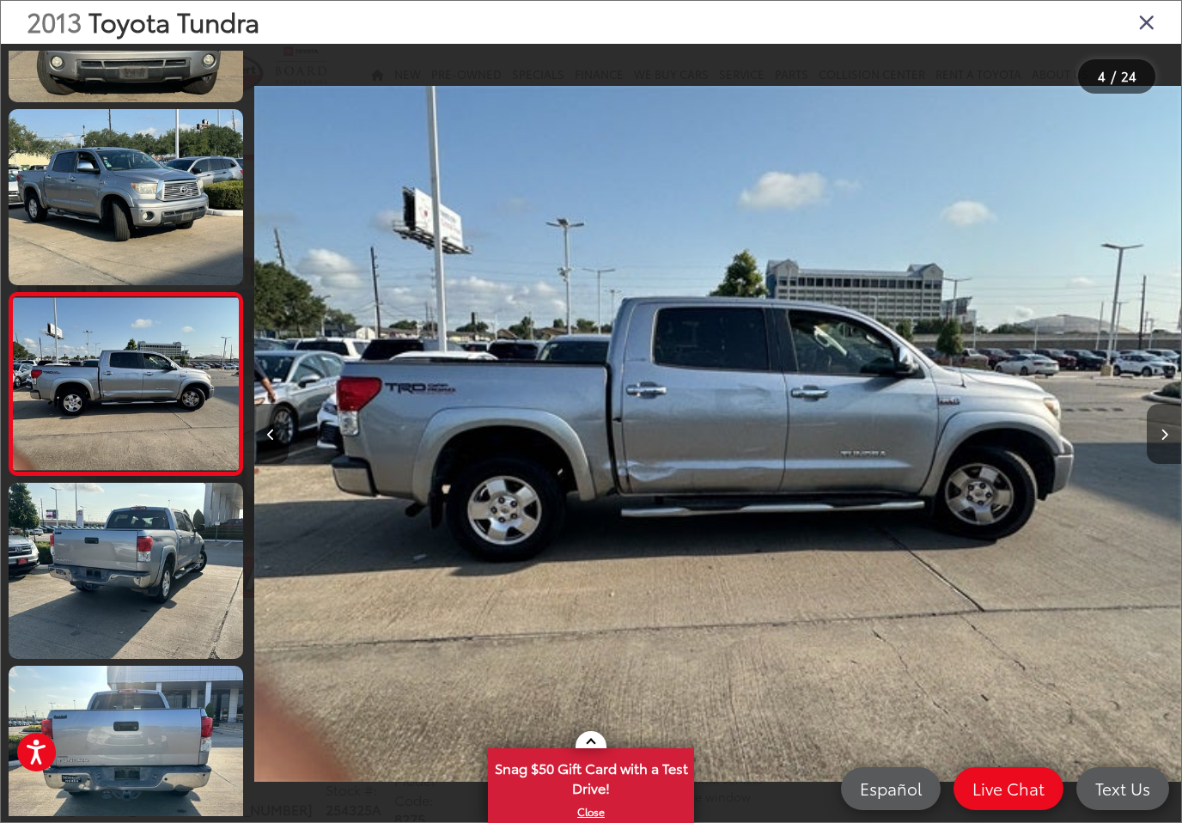
click at [1175, 431] on button "Next image" at bounding box center [1164, 434] width 34 height 60
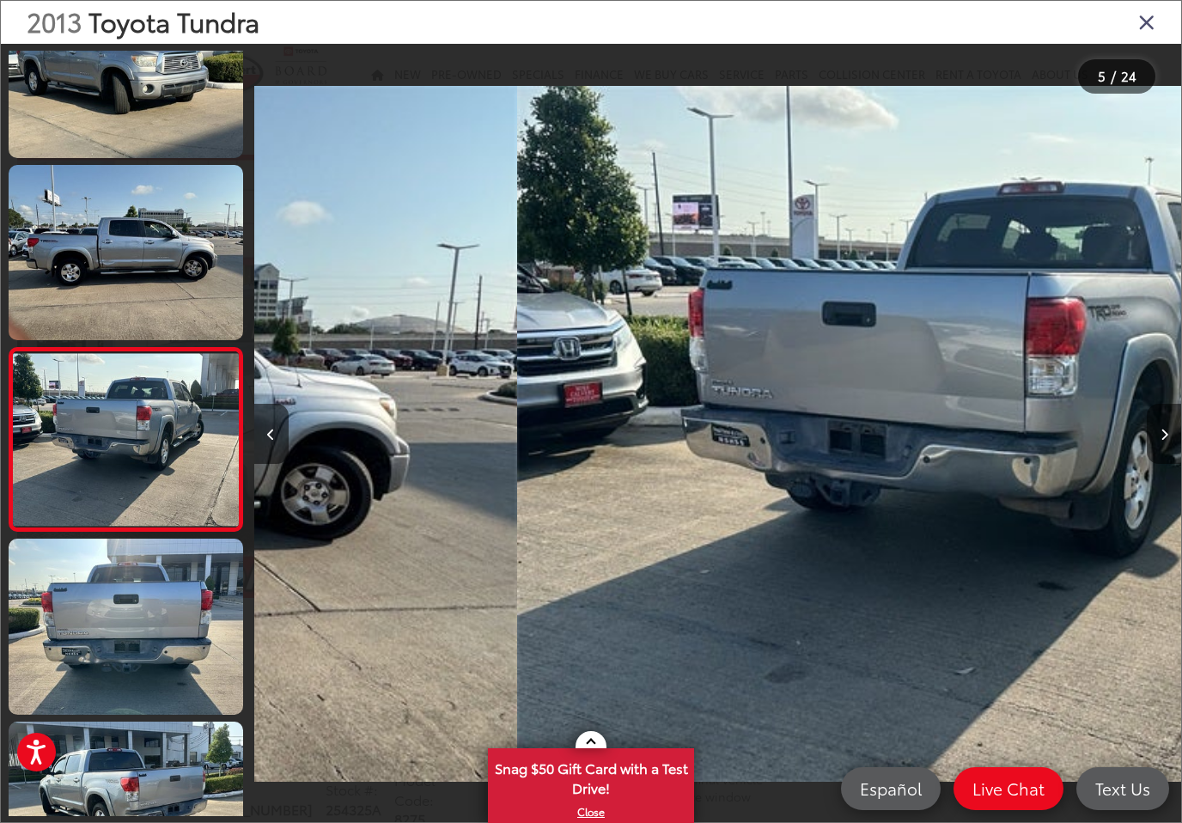
scroll to position [0, 3708]
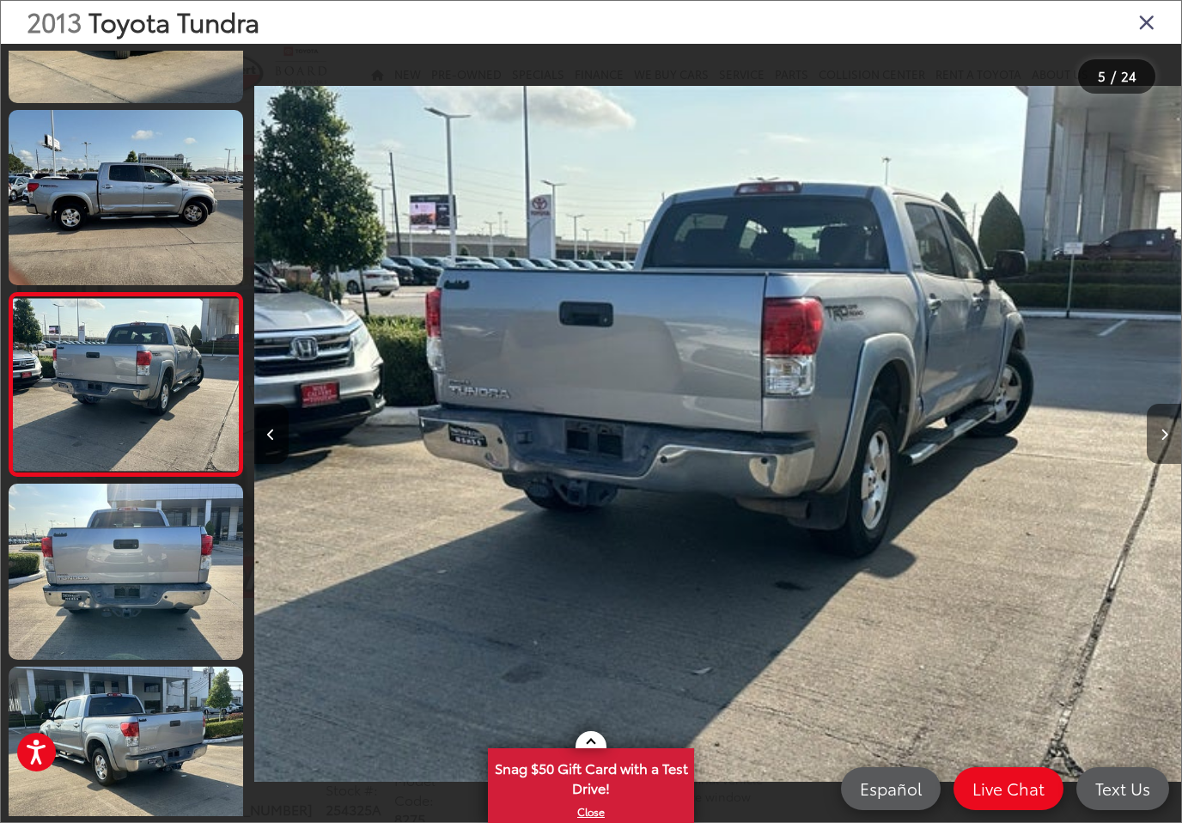
click at [1175, 431] on button "Next image" at bounding box center [1164, 434] width 34 height 60
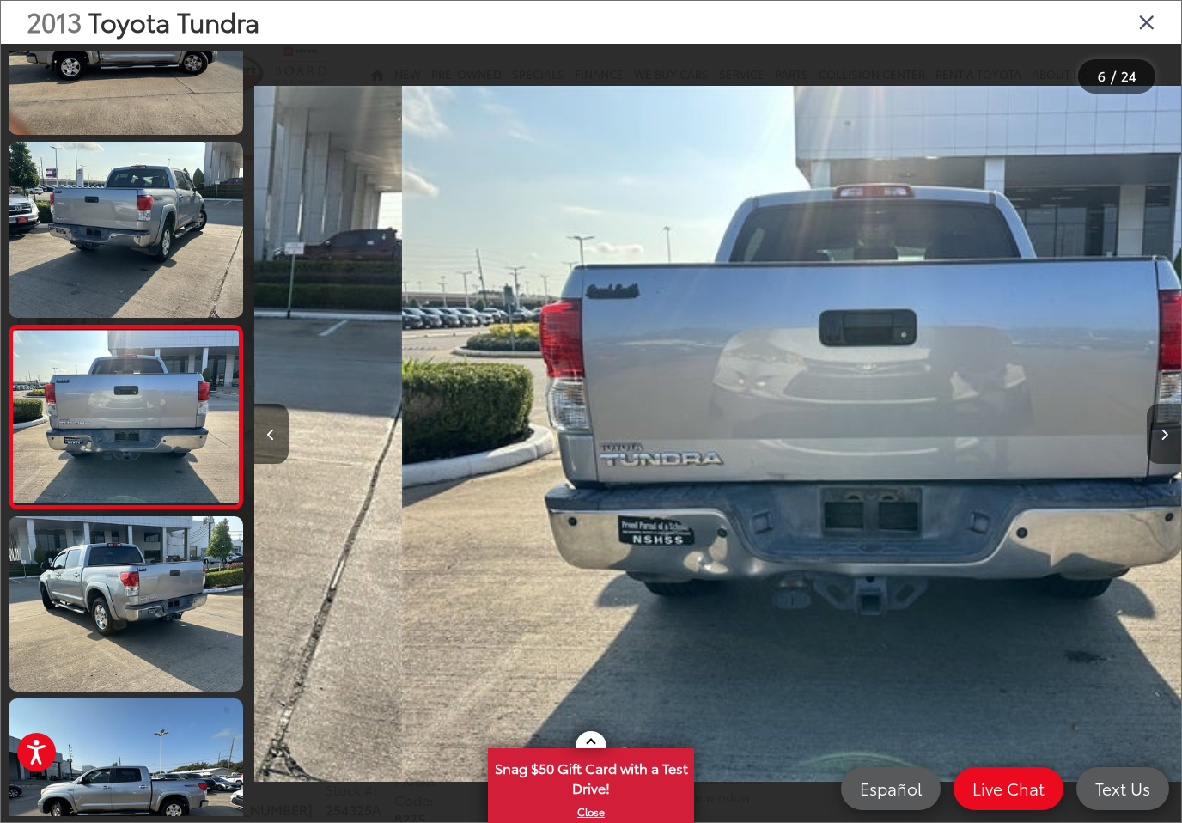
scroll to position [672, 0]
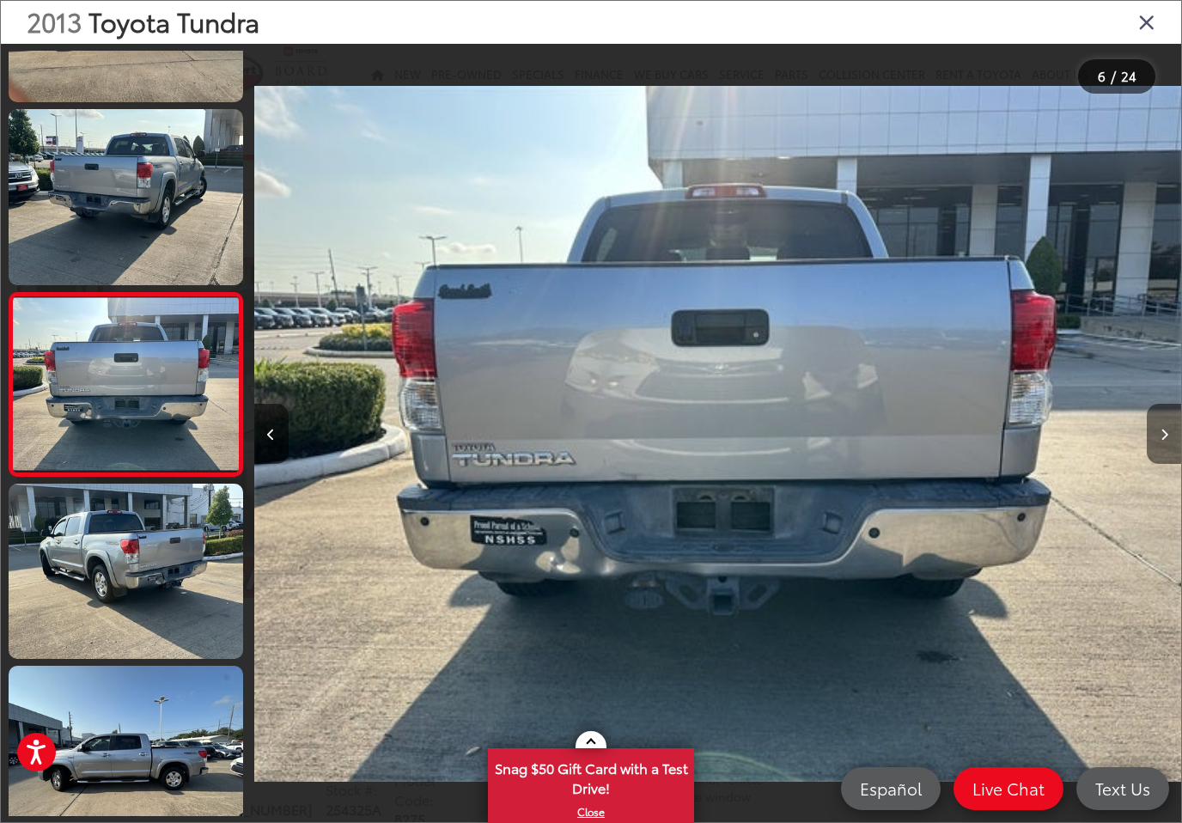
click at [1175, 431] on button "Next image" at bounding box center [1164, 434] width 34 height 60
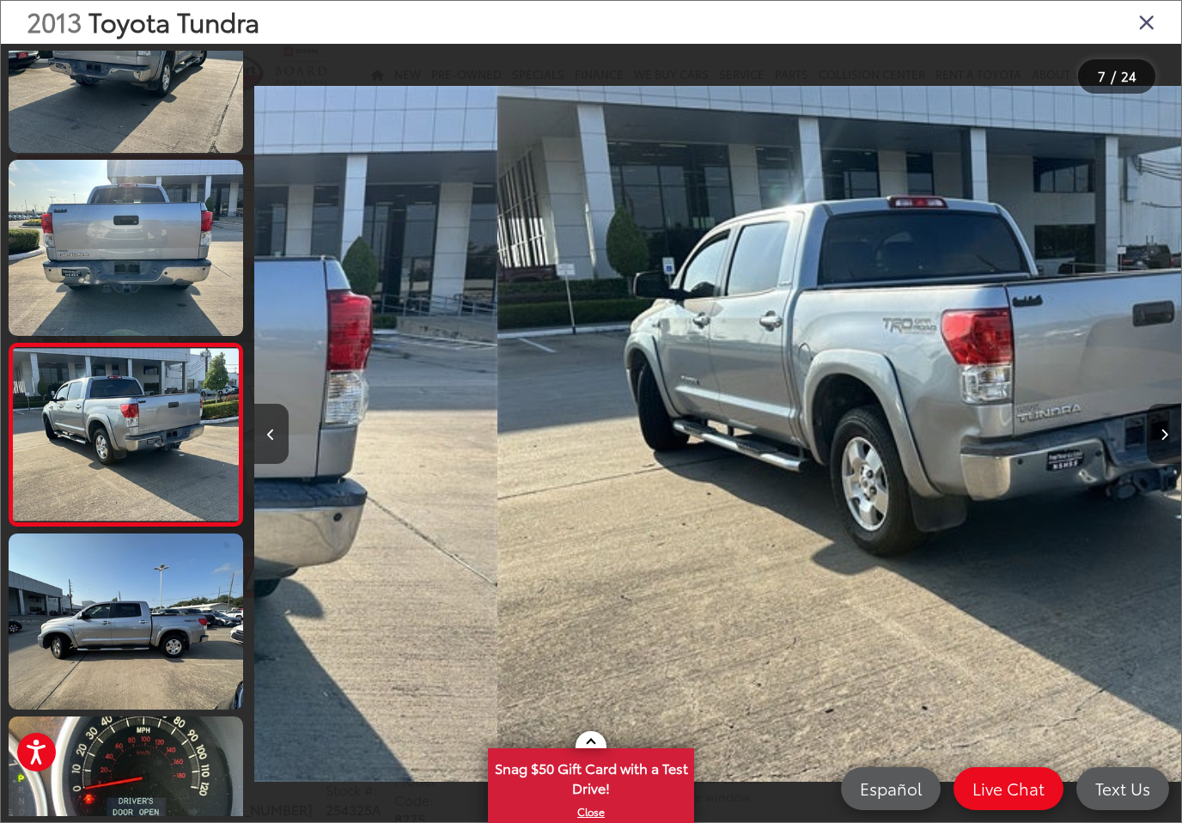
scroll to position [0, 5561]
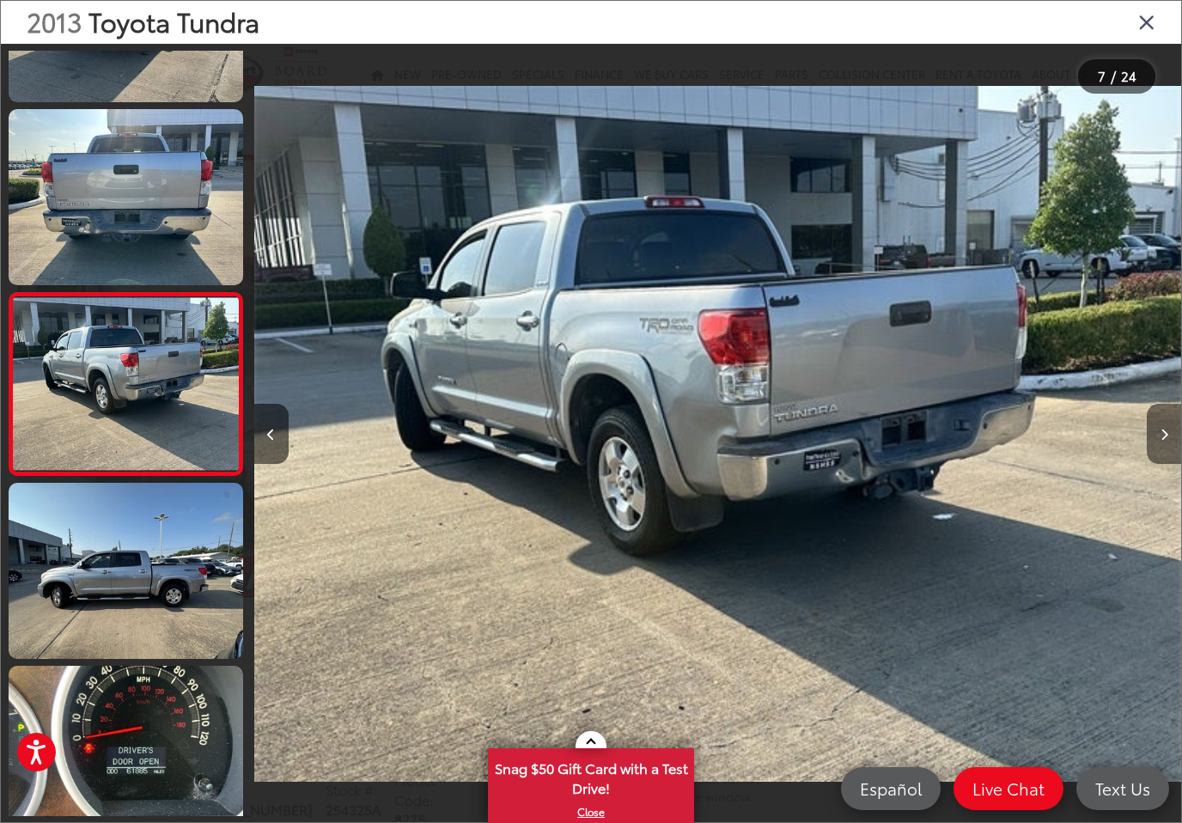
click at [1175, 431] on button "Next image" at bounding box center [1164, 434] width 34 height 60
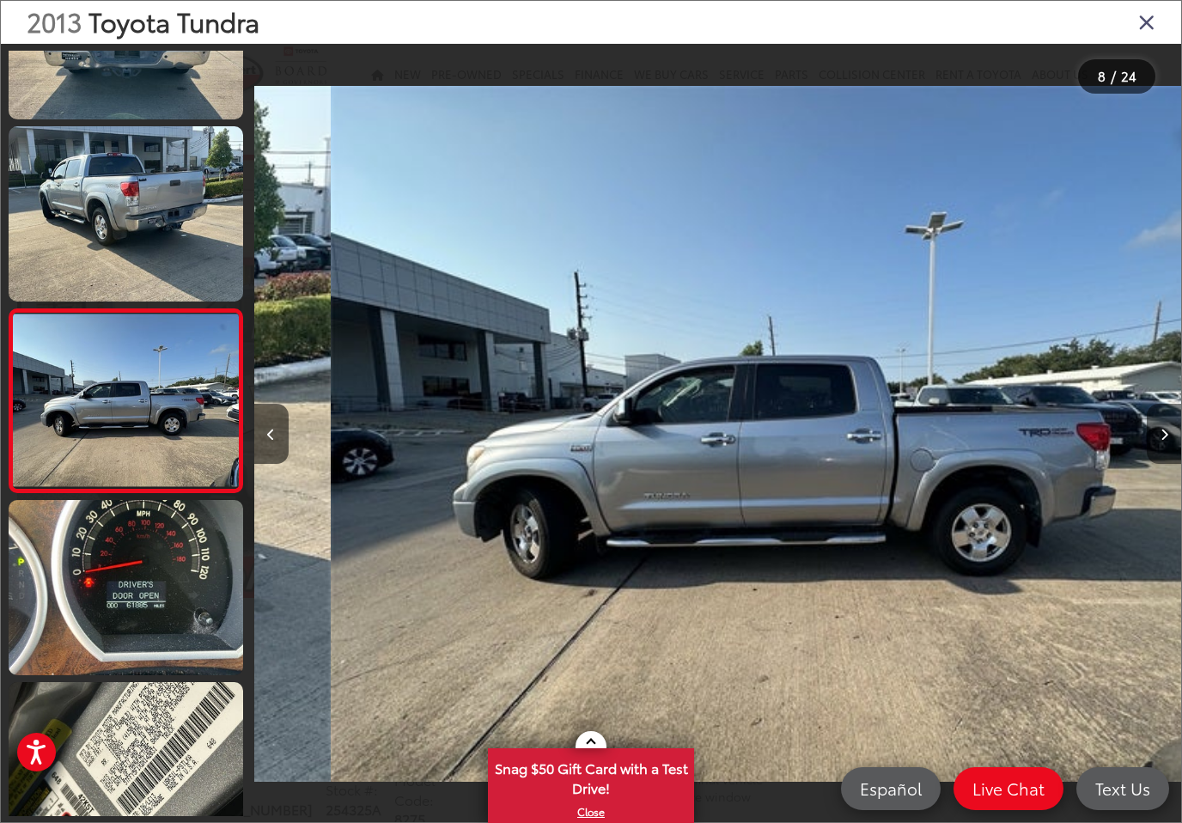
scroll to position [0, 6488]
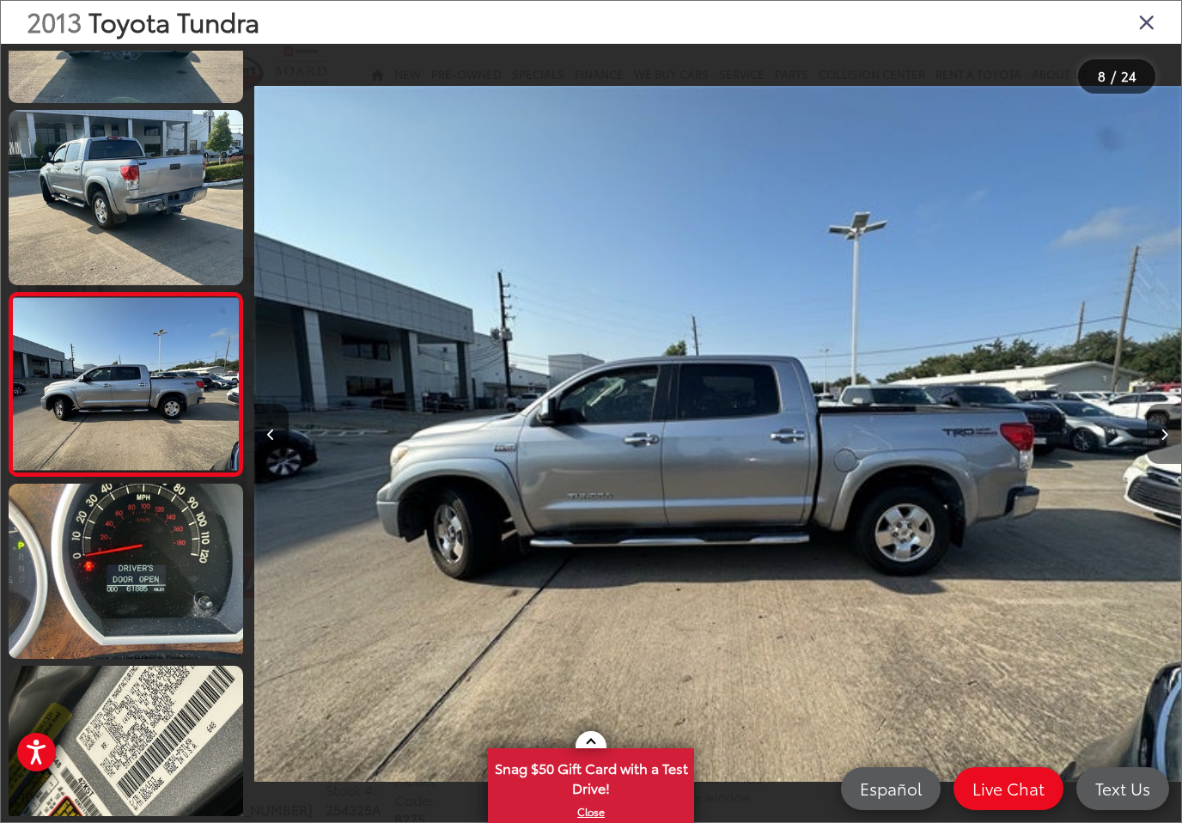
click at [1175, 431] on button "Next image" at bounding box center [1164, 434] width 34 height 60
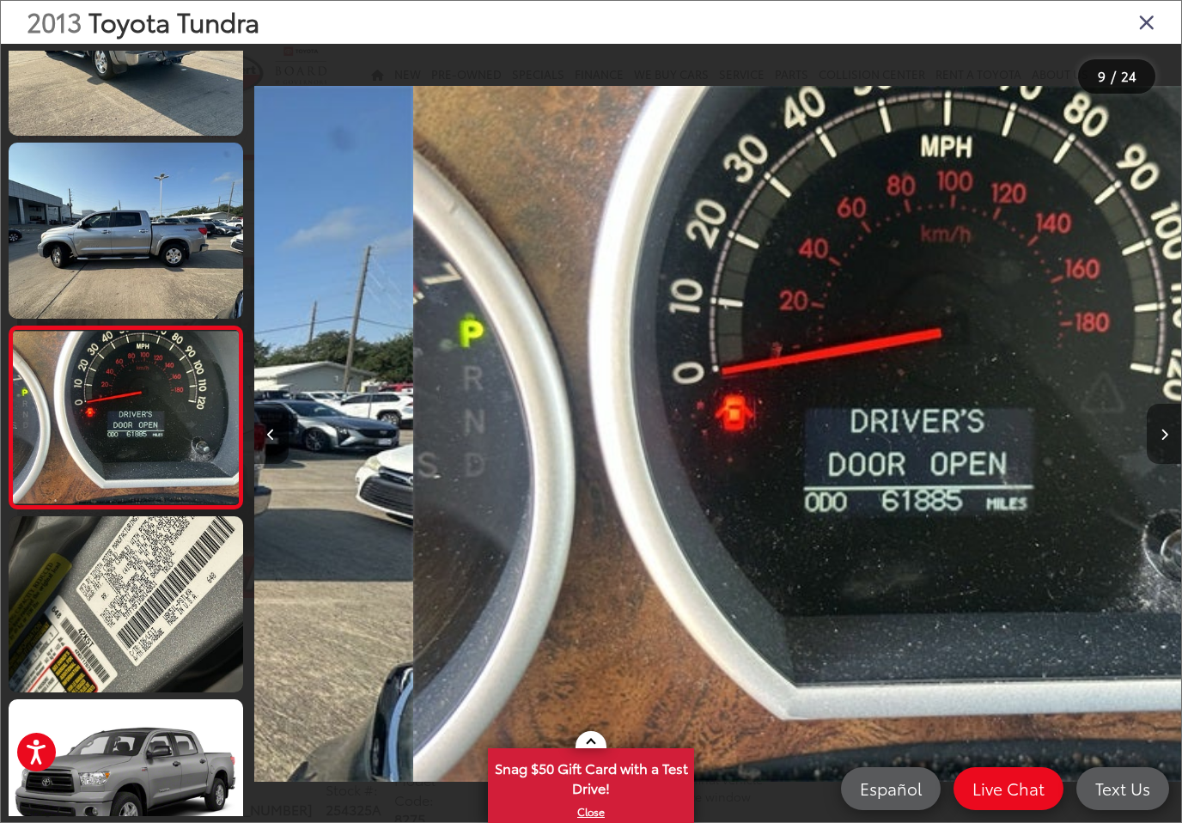
scroll to position [0, 0]
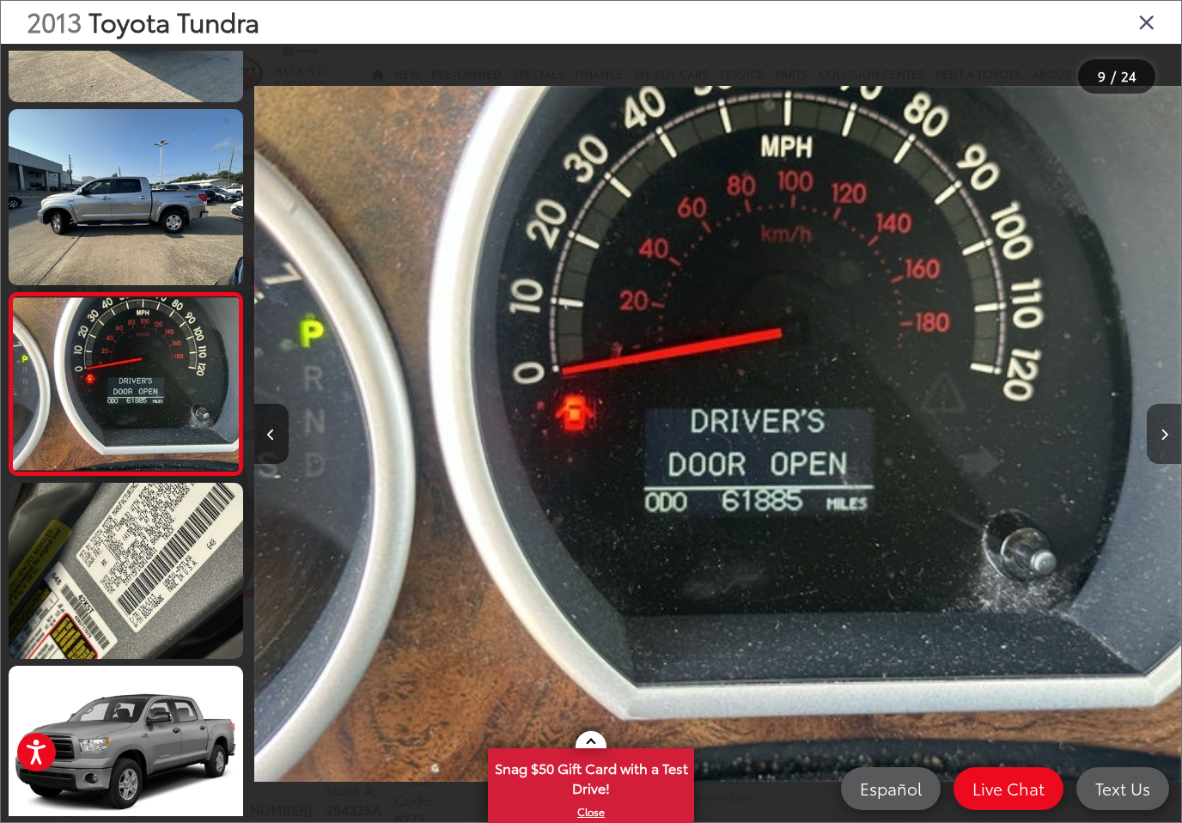
click at [1175, 431] on button "Next image" at bounding box center [1164, 434] width 34 height 60
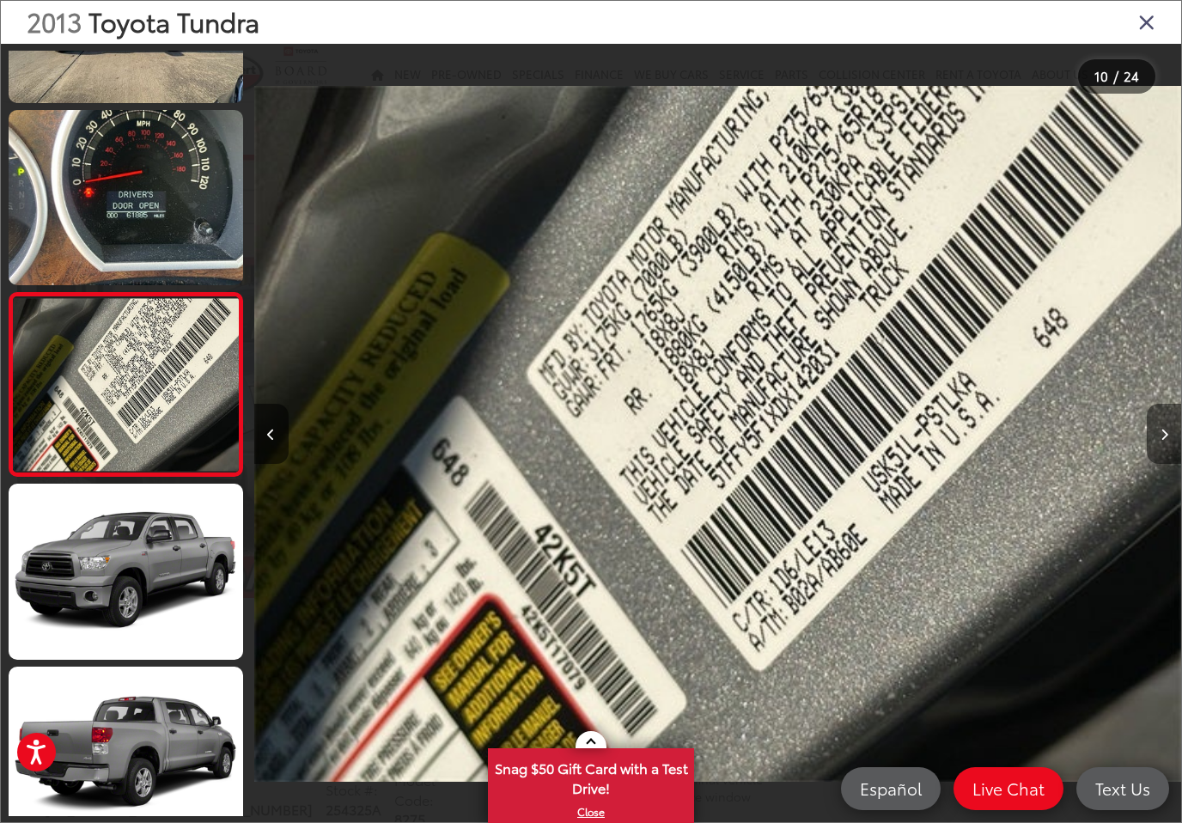
click at [1175, 431] on button "Next image" at bounding box center [1164, 434] width 34 height 60
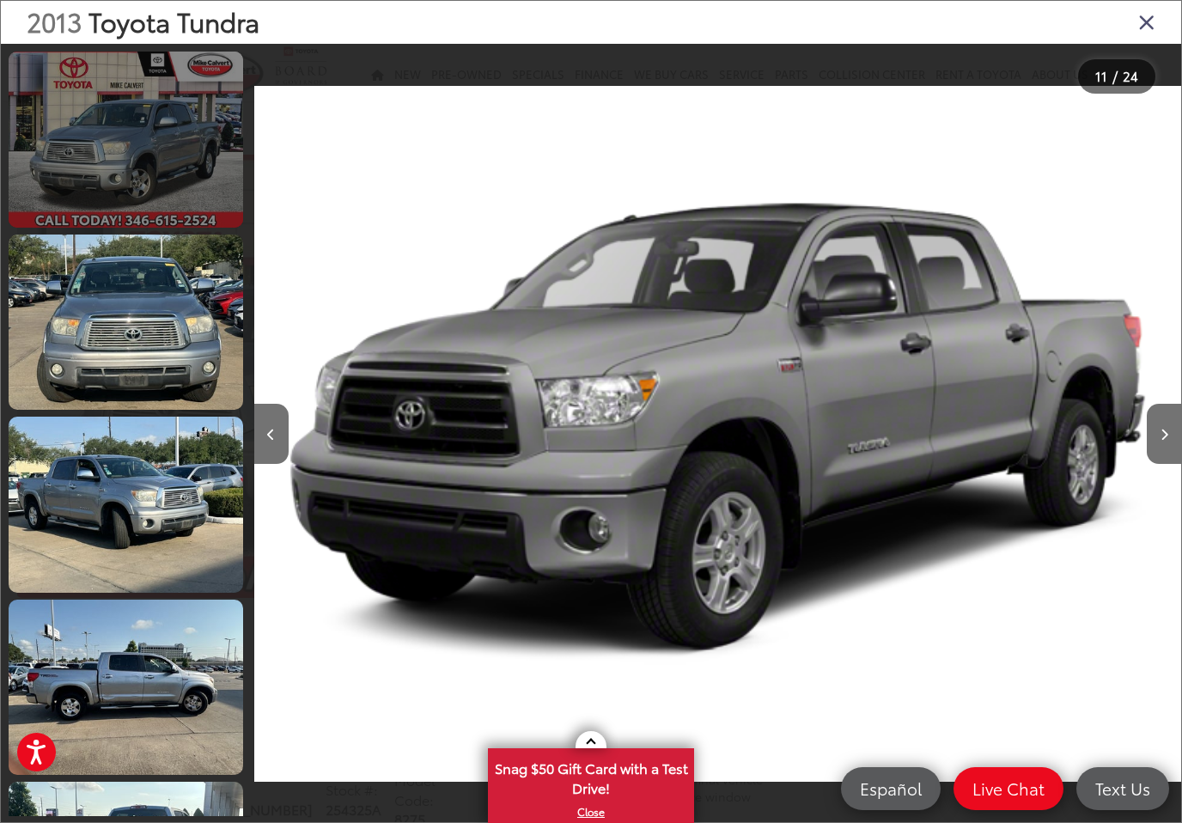
click at [122, 154] on link at bounding box center [126, 140] width 234 height 176
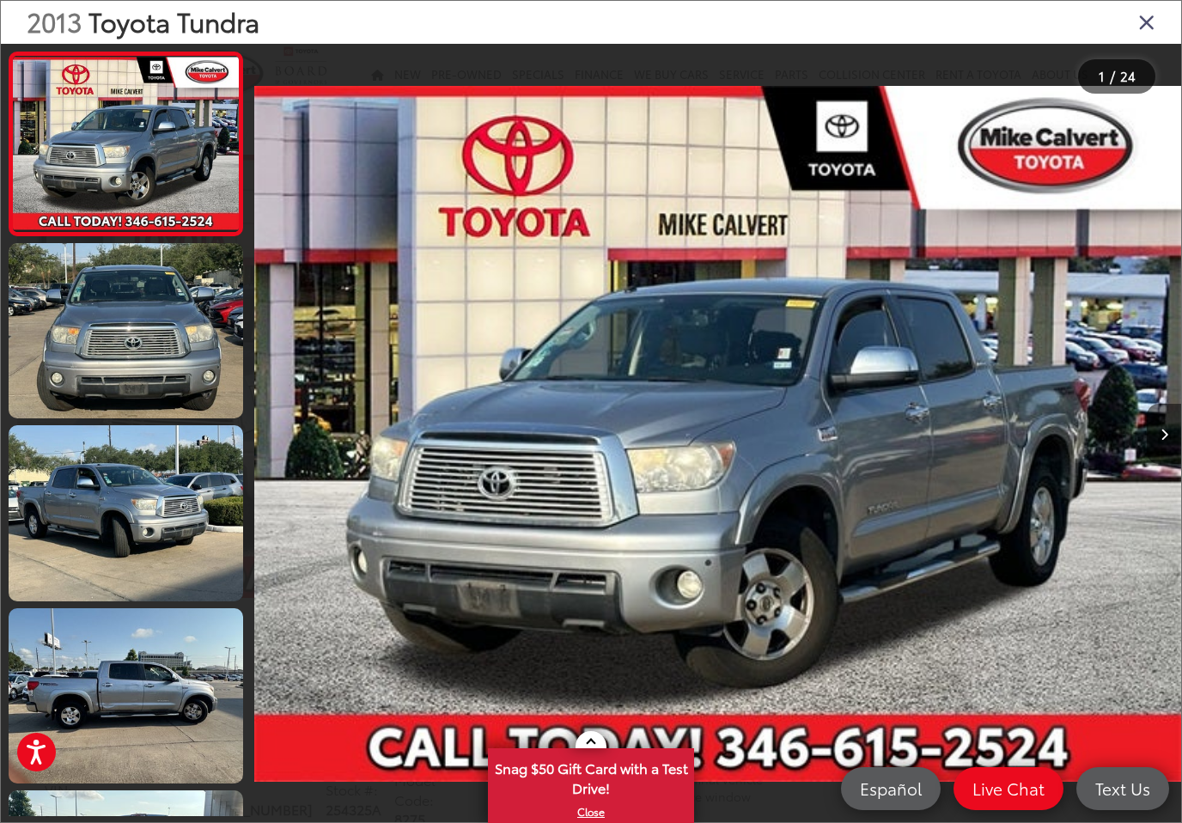
click at [1161, 429] on button "Next image" at bounding box center [1164, 434] width 34 height 60
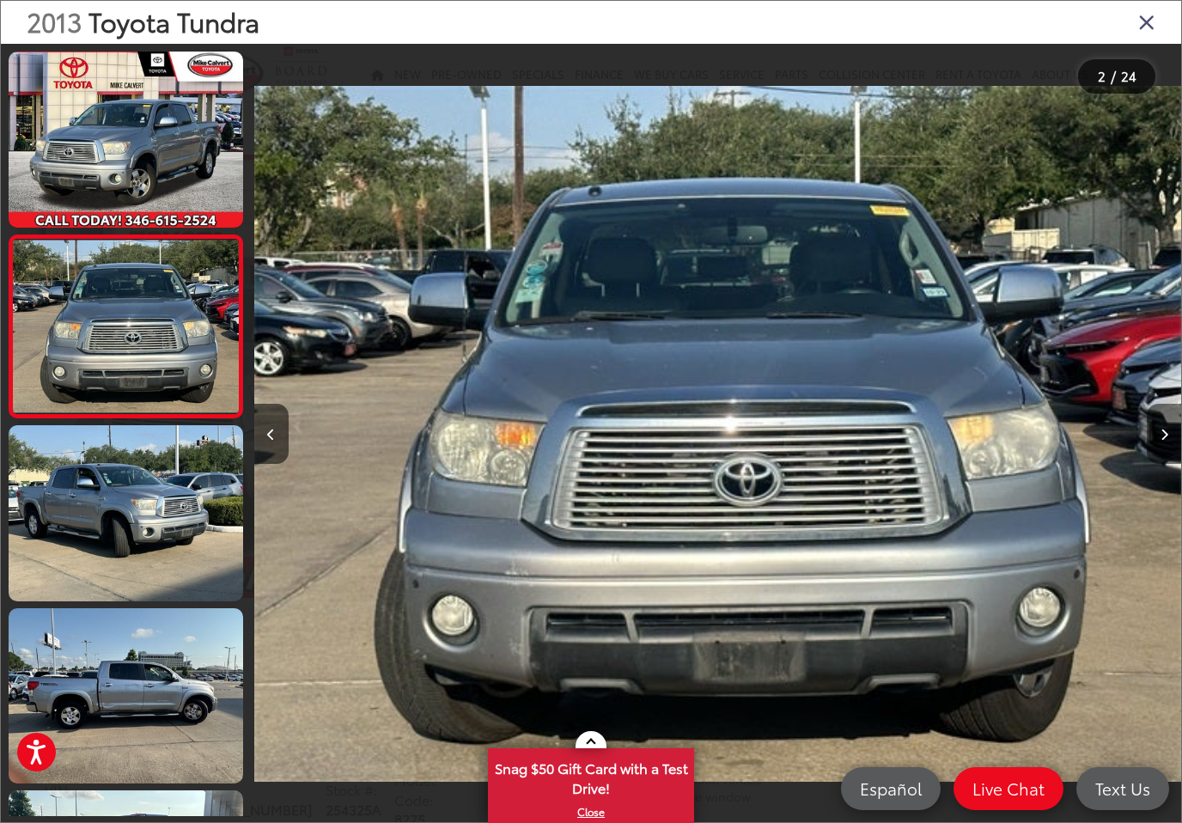
click at [1161, 429] on button "Next image" at bounding box center [1164, 434] width 34 height 60
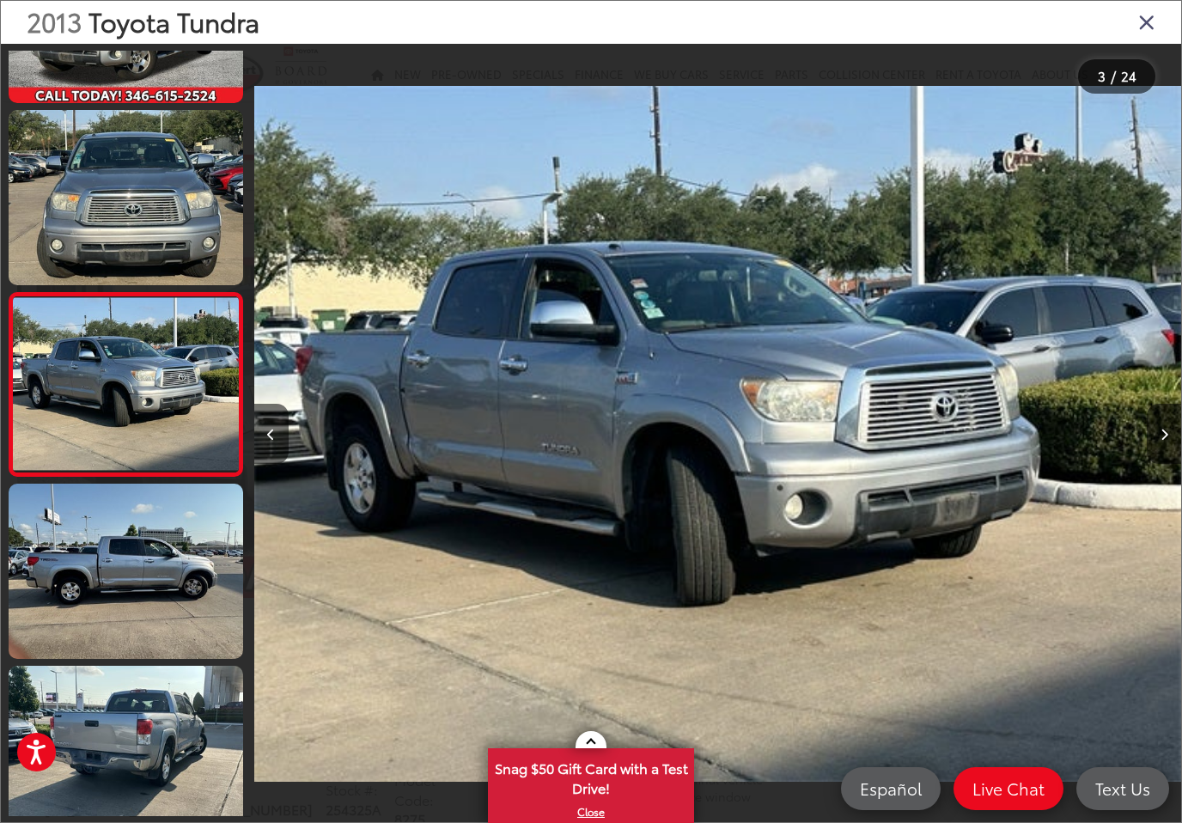
click at [1161, 429] on button "Next image" at bounding box center [1164, 434] width 34 height 60
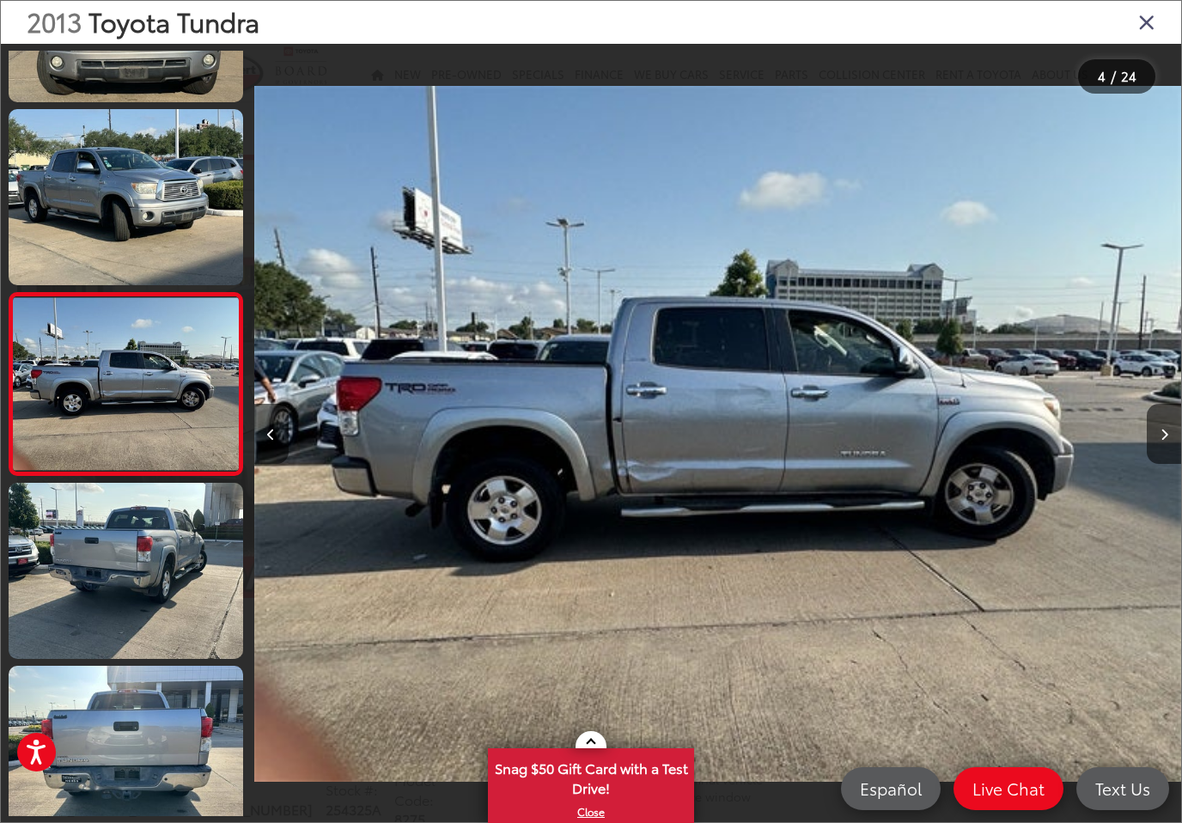
click at [800, 488] on img "2013 Toyota Tundra Platinum 5.7L V8 3" at bounding box center [716, 434] width 927 height 740
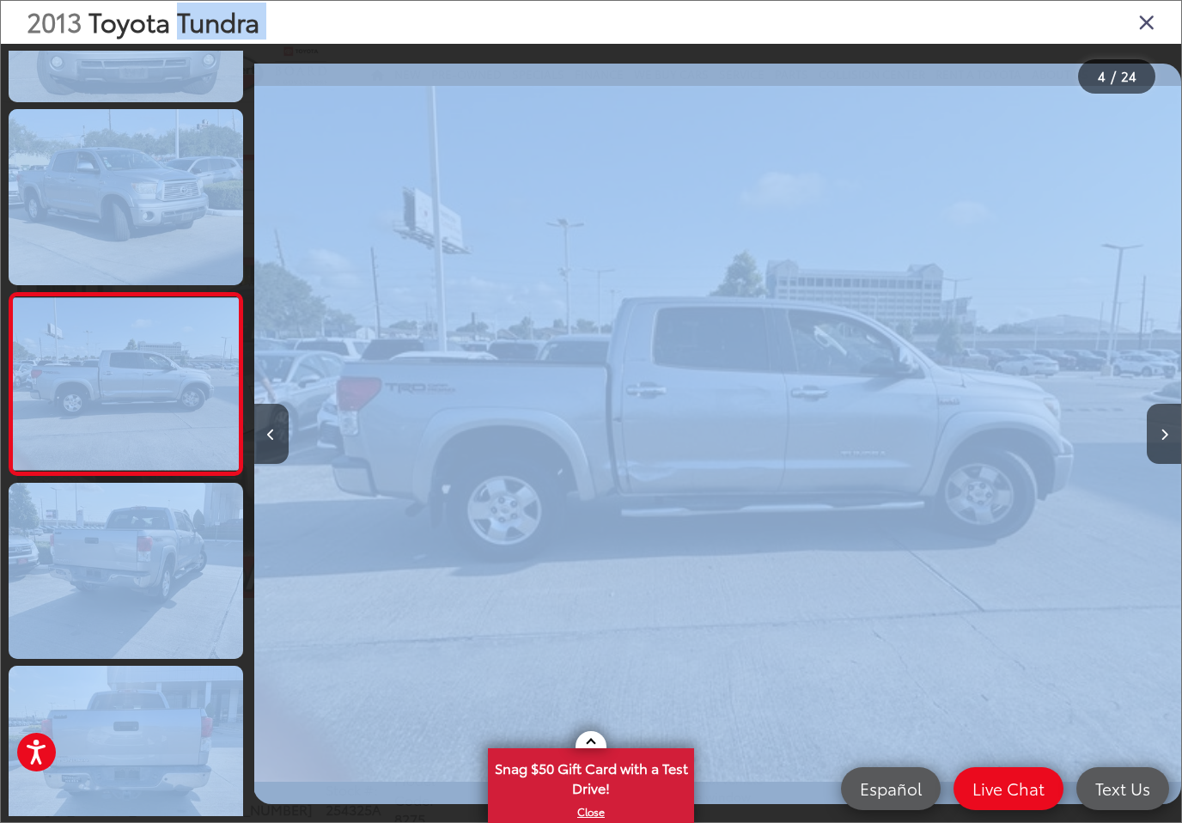
click at [800, 488] on img "2013 Toyota Tundra Platinum 5.7L V8 3" at bounding box center [716, 434] width 927 height 740
click at [758, 480] on img "2013 Toyota Tundra Platinum 5.7L V8 3" at bounding box center [716, 434] width 927 height 740
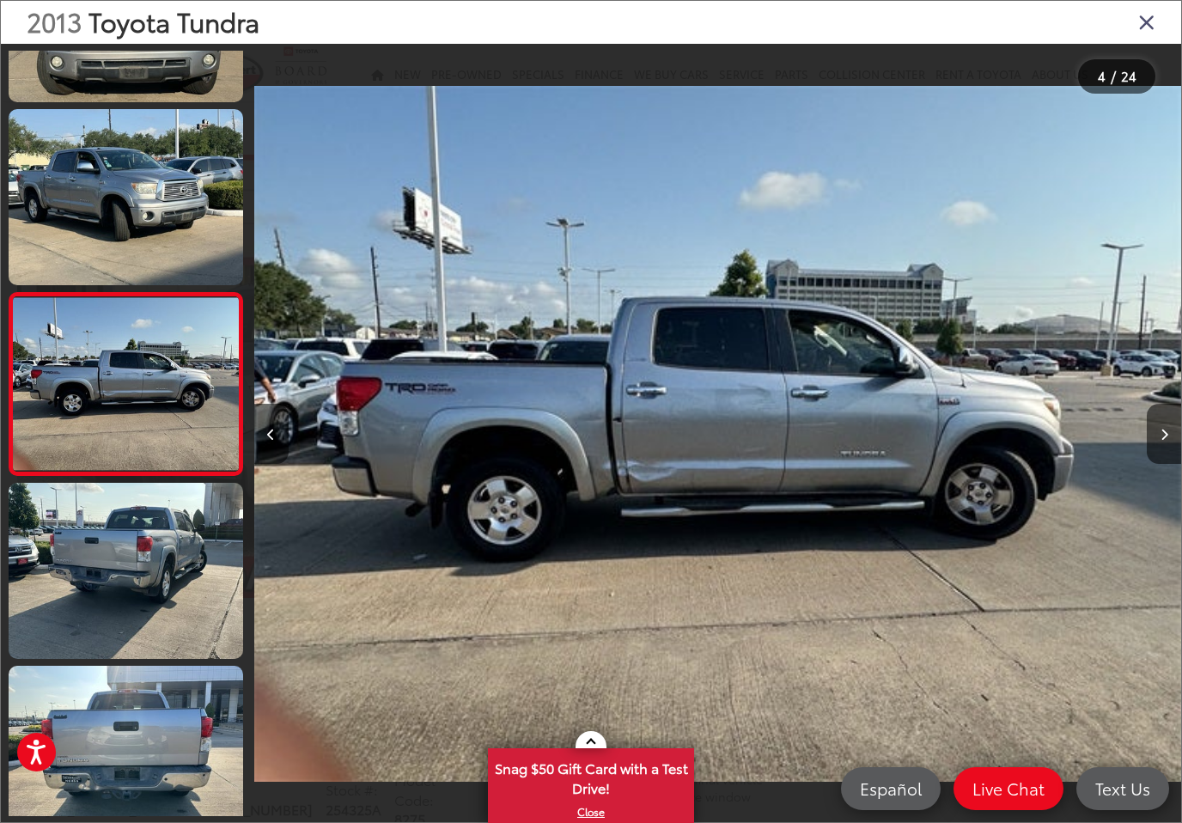
click at [978, 502] on div at bounding box center [1065, 434] width 232 height 780
click at [1149, 19] on icon "Close gallery" at bounding box center [1146, 21] width 17 height 22
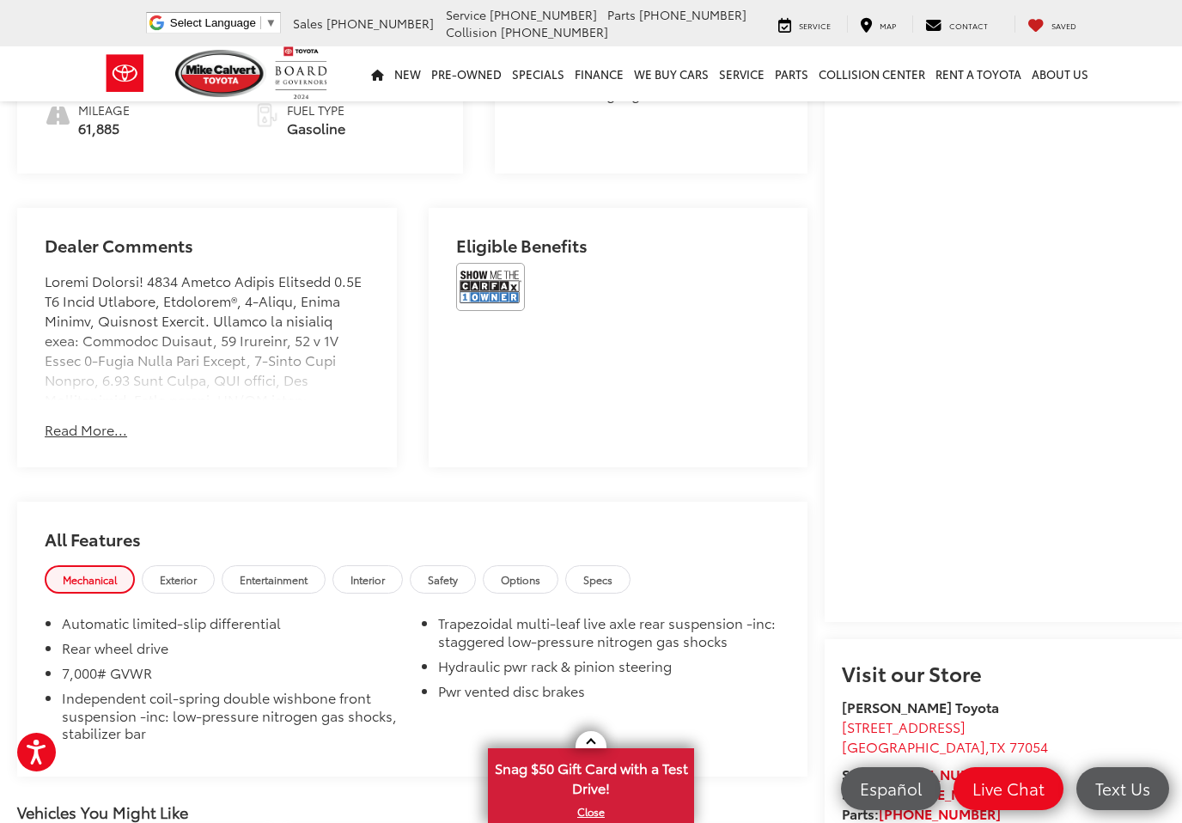
click at [456, 272] on img at bounding box center [490, 287] width 69 height 48
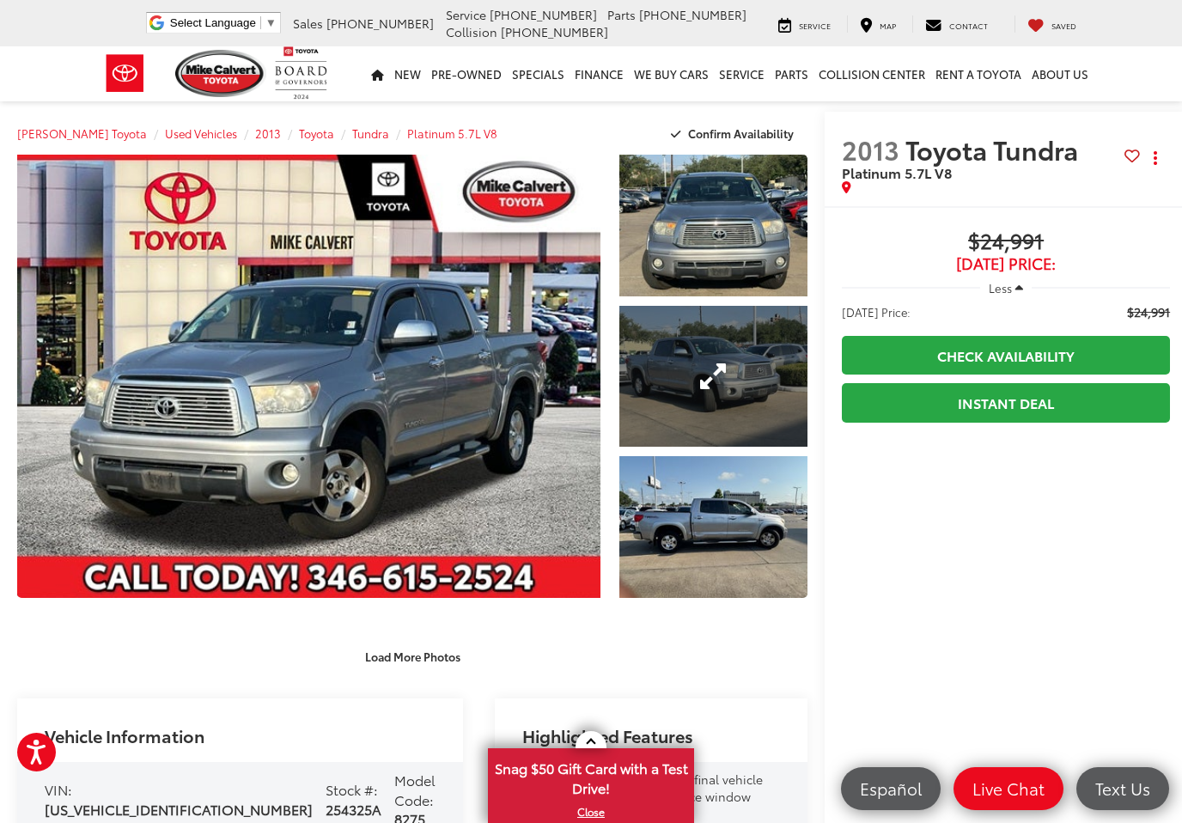
click at [716, 383] on link "Expand Photo 2" at bounding box center [713, 377] width 189 height 142
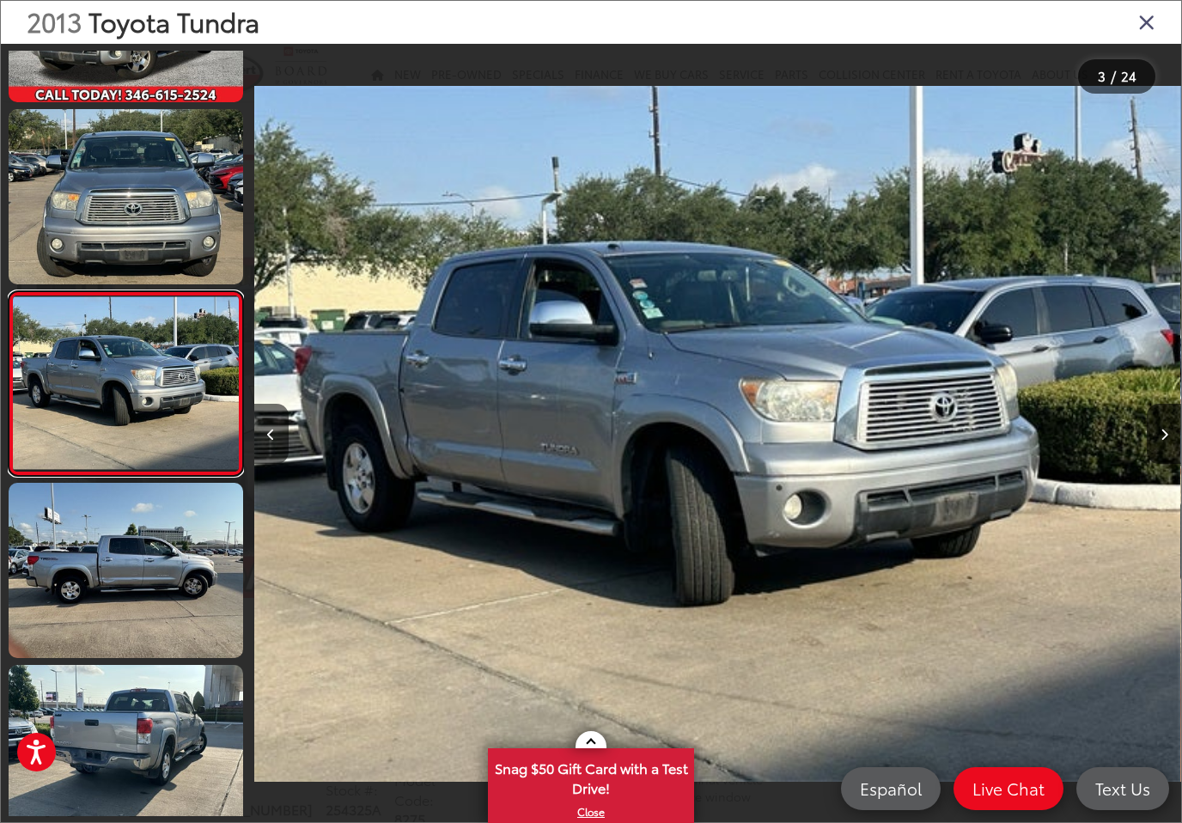
scroll to position [125, 0]
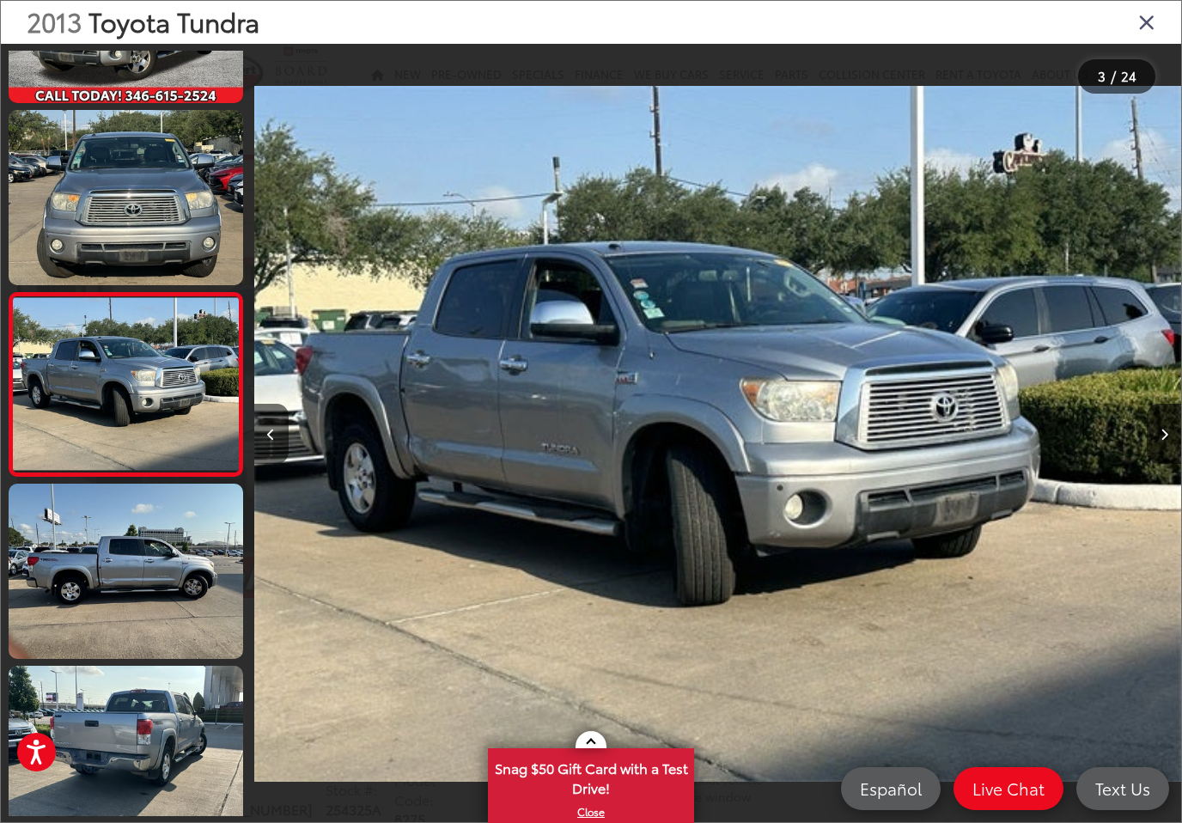
click at [1148, 22] on icon "Close gallery" at bounding box center [1146, 21] width 17 height 22
